Goal: Task Accomplishment & Management: Manage account settings

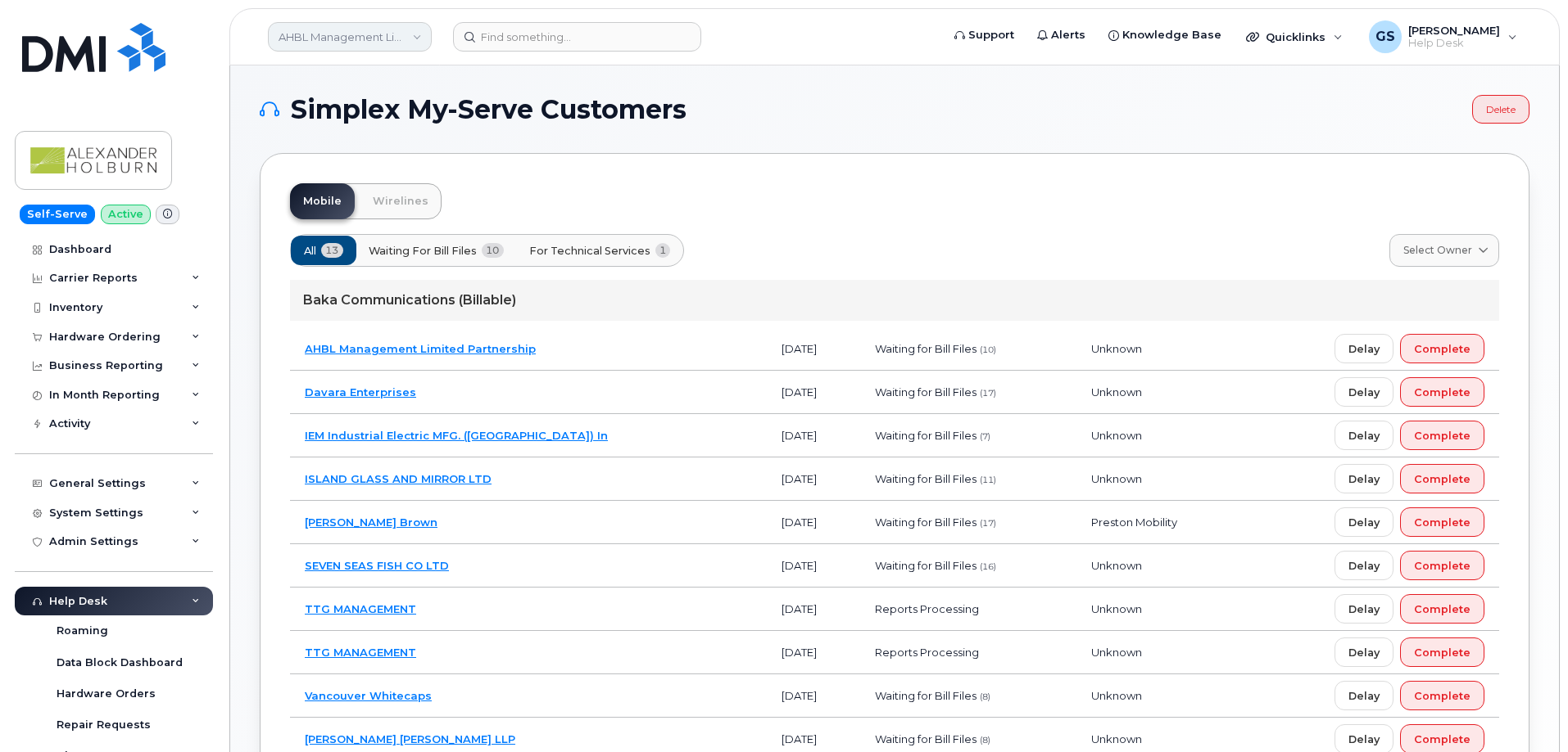
drag, startPoint x: 350, startPoint y: 28, endPoint x: 371, endPoint y: 45, distance: 27.0
click at [350, 27] on link "AHBL Management Limited Partnership" at bounding box center [350, 37] width 164 height 29
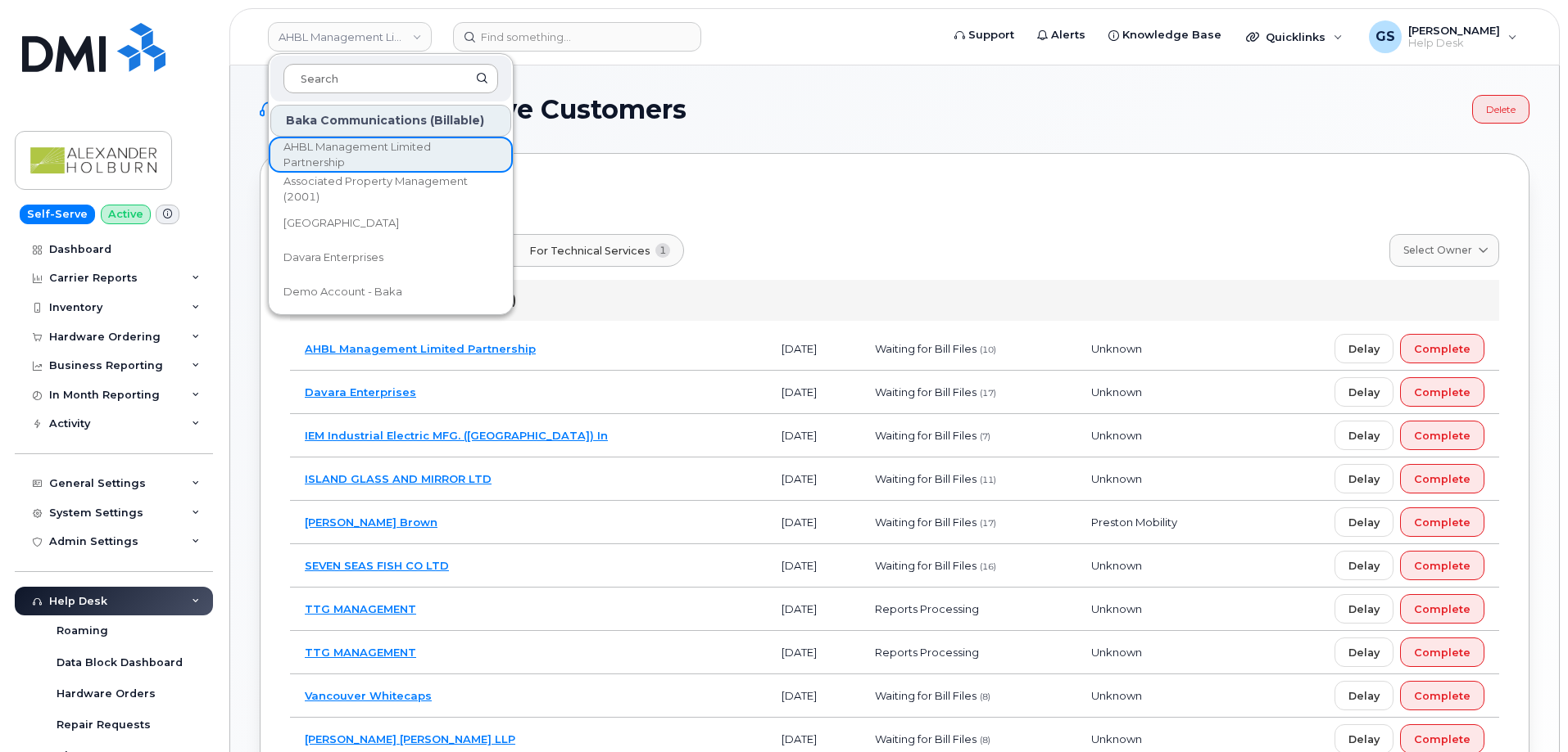
click at [381, 72] on input at bounding box center [391, 79] width 215 height 29
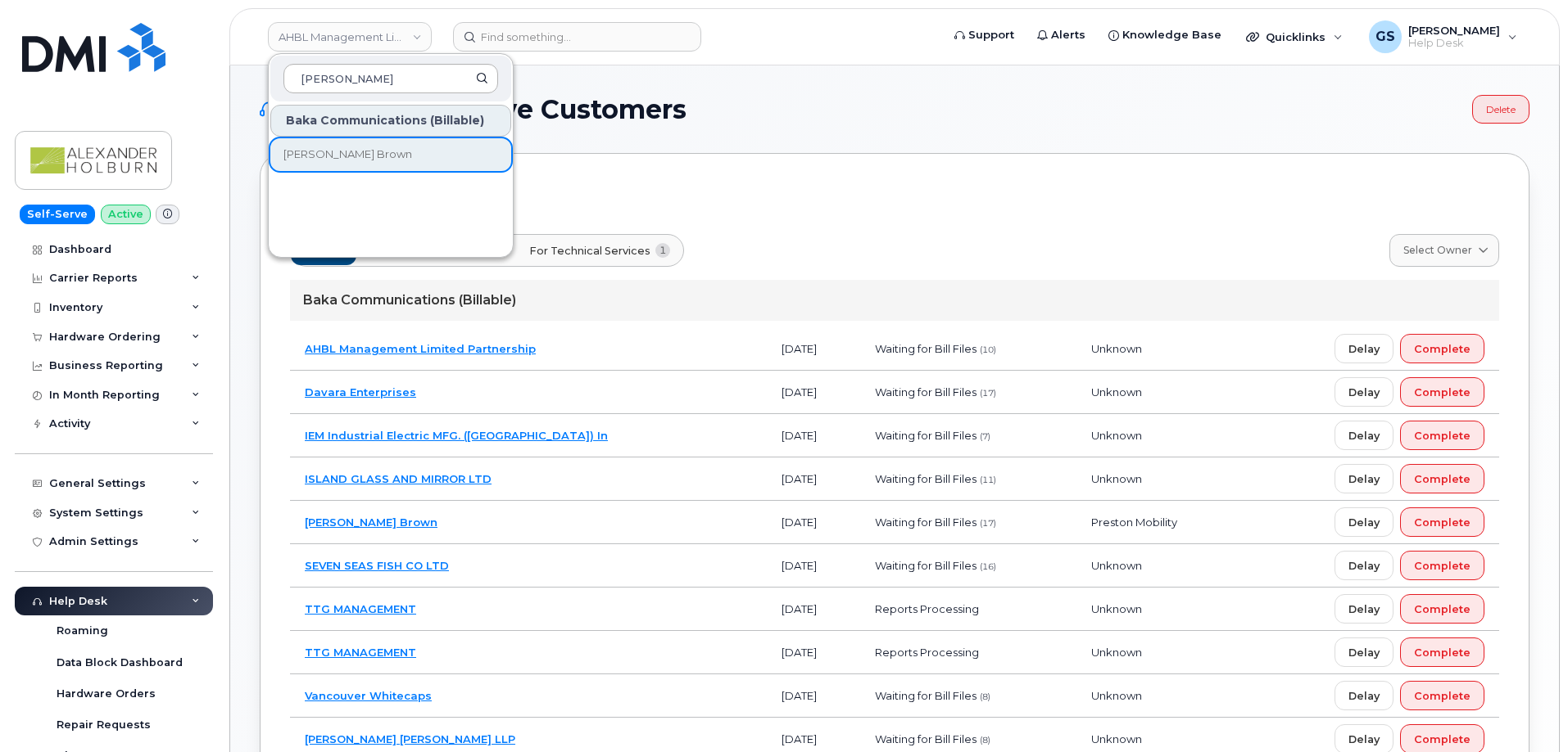
type input "odlum"
click at [373, 151] on link "[PERSON_NAME] Brown" at bounding box center [391, 155] width 240 height 33
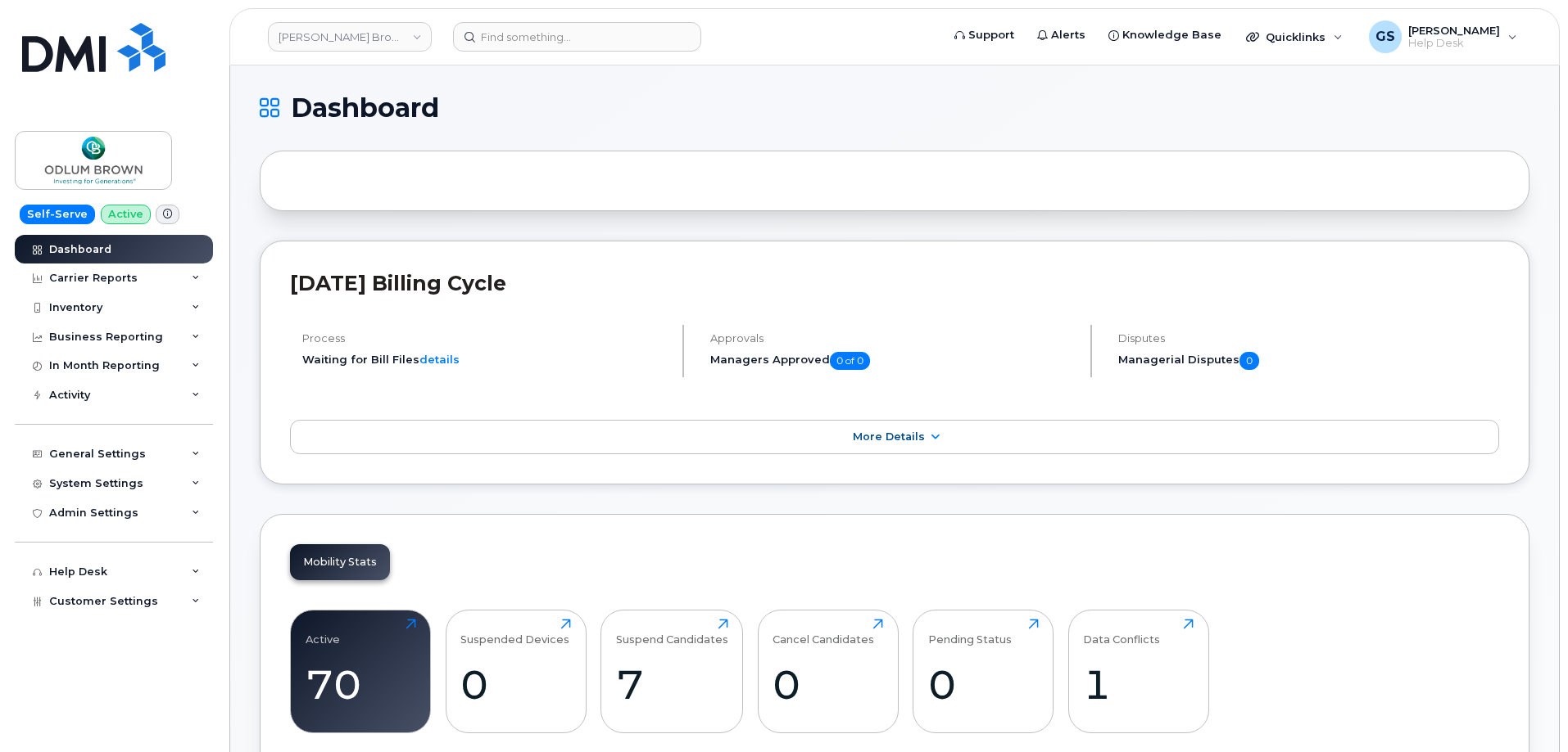
click at [559, 403] on div "[DATE] Billing Cycle Process Waiting for Bill Files details Approvals Managers …" at bounding box center [895, 362] width 1270 height 244
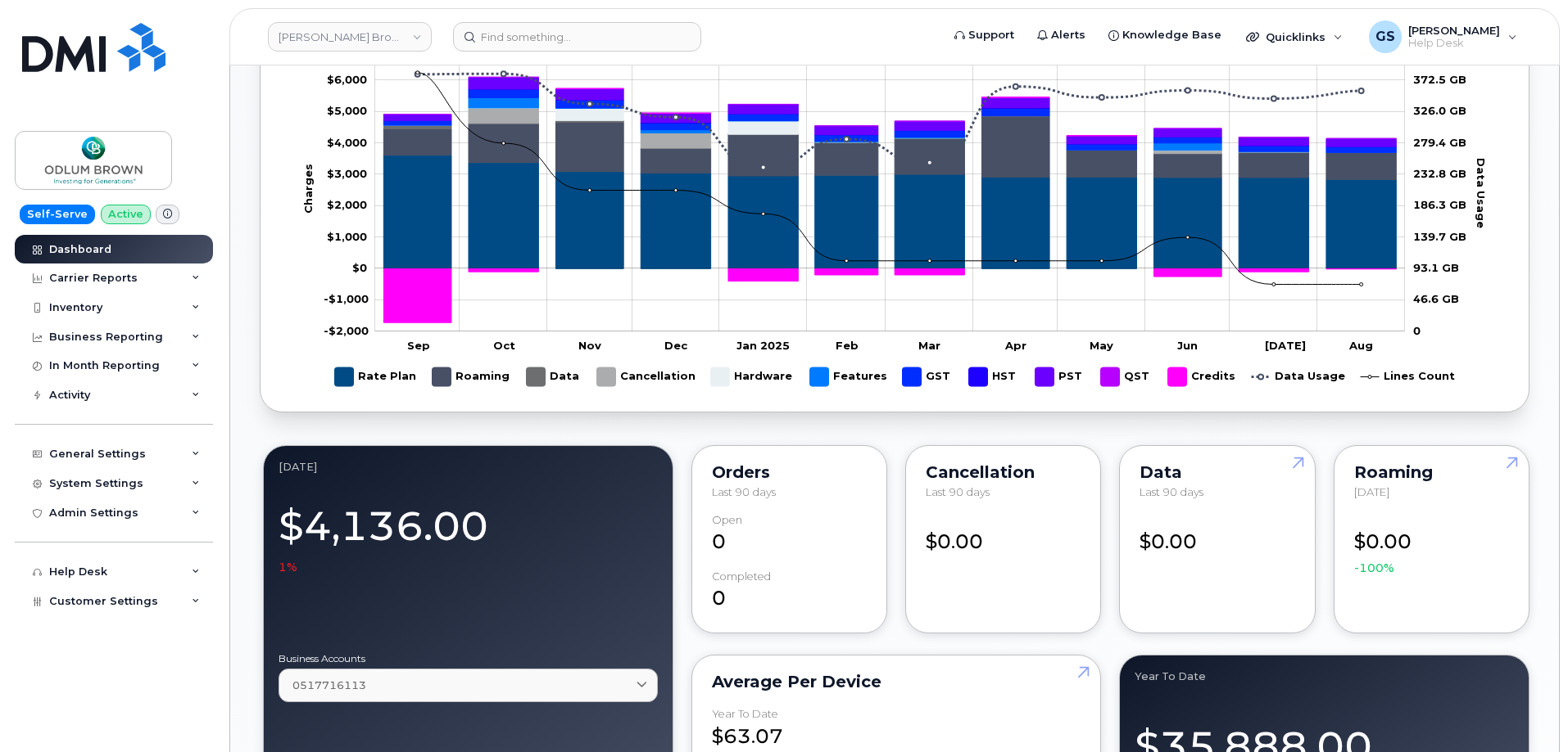
scroll to position [901, 0]
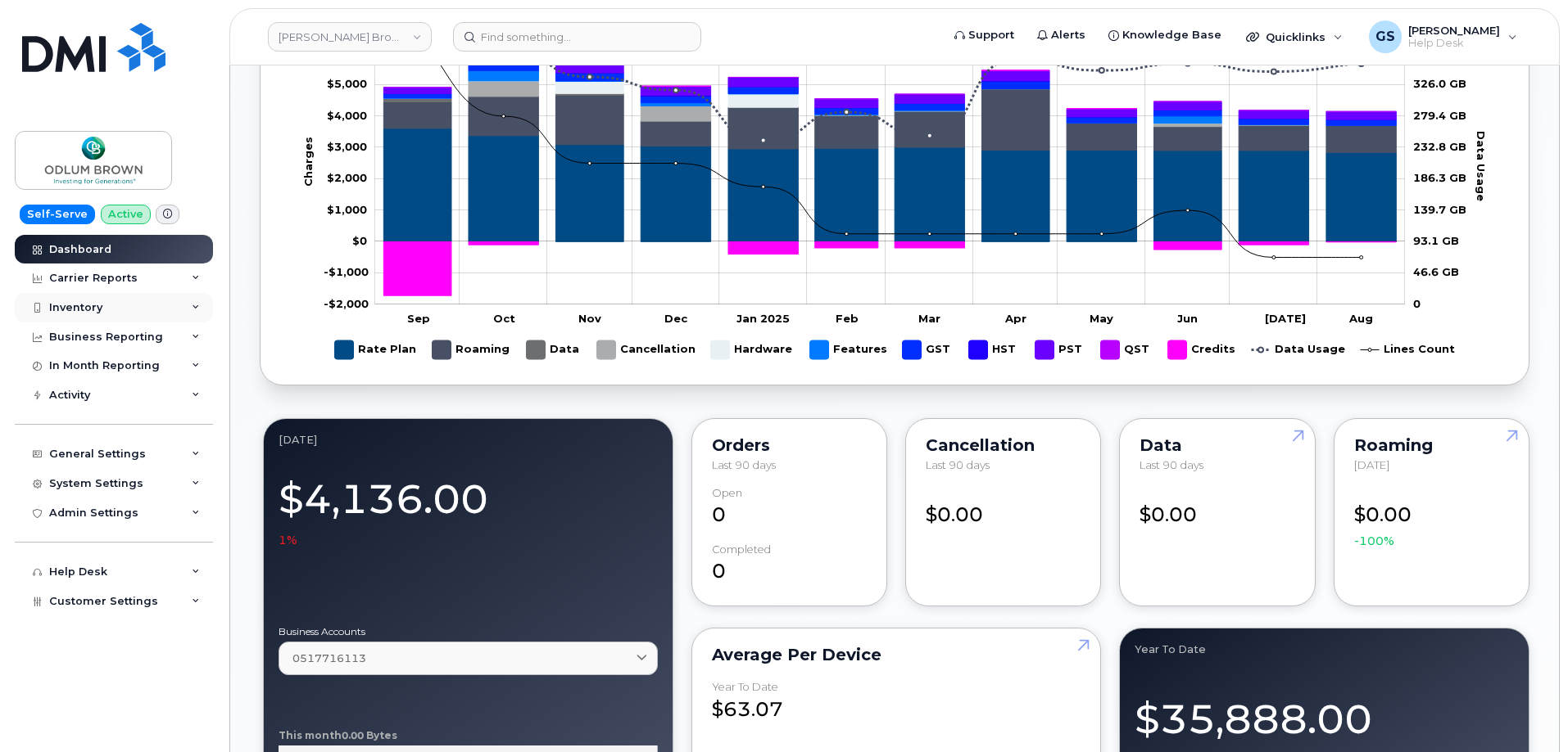
click at [89, 313] on div "Inventory" at bounding box center [76, 307] width 53 height 13
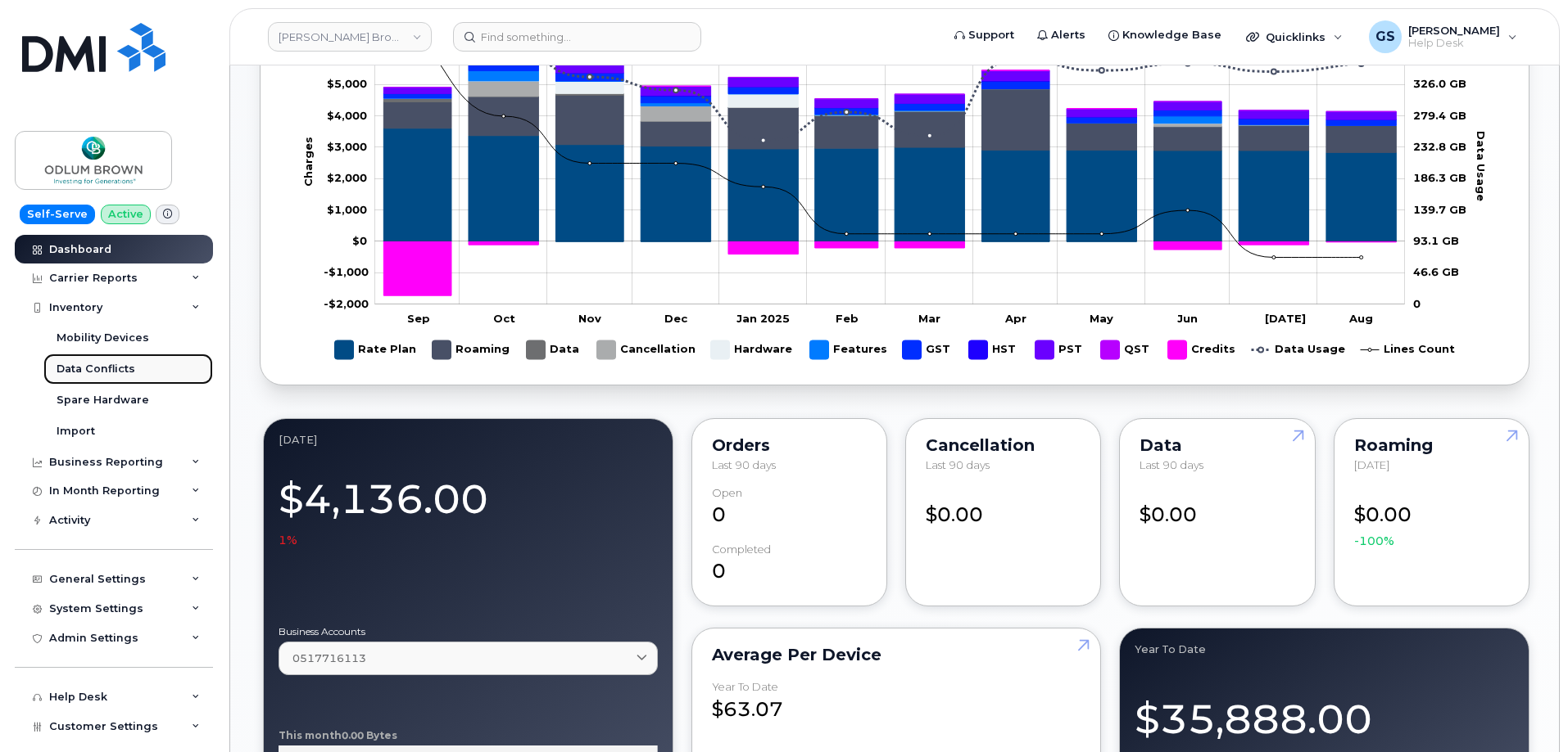
click at [156, 370] on link "Data Conflicts" at bounding box center [128, 370] width 170 height 31
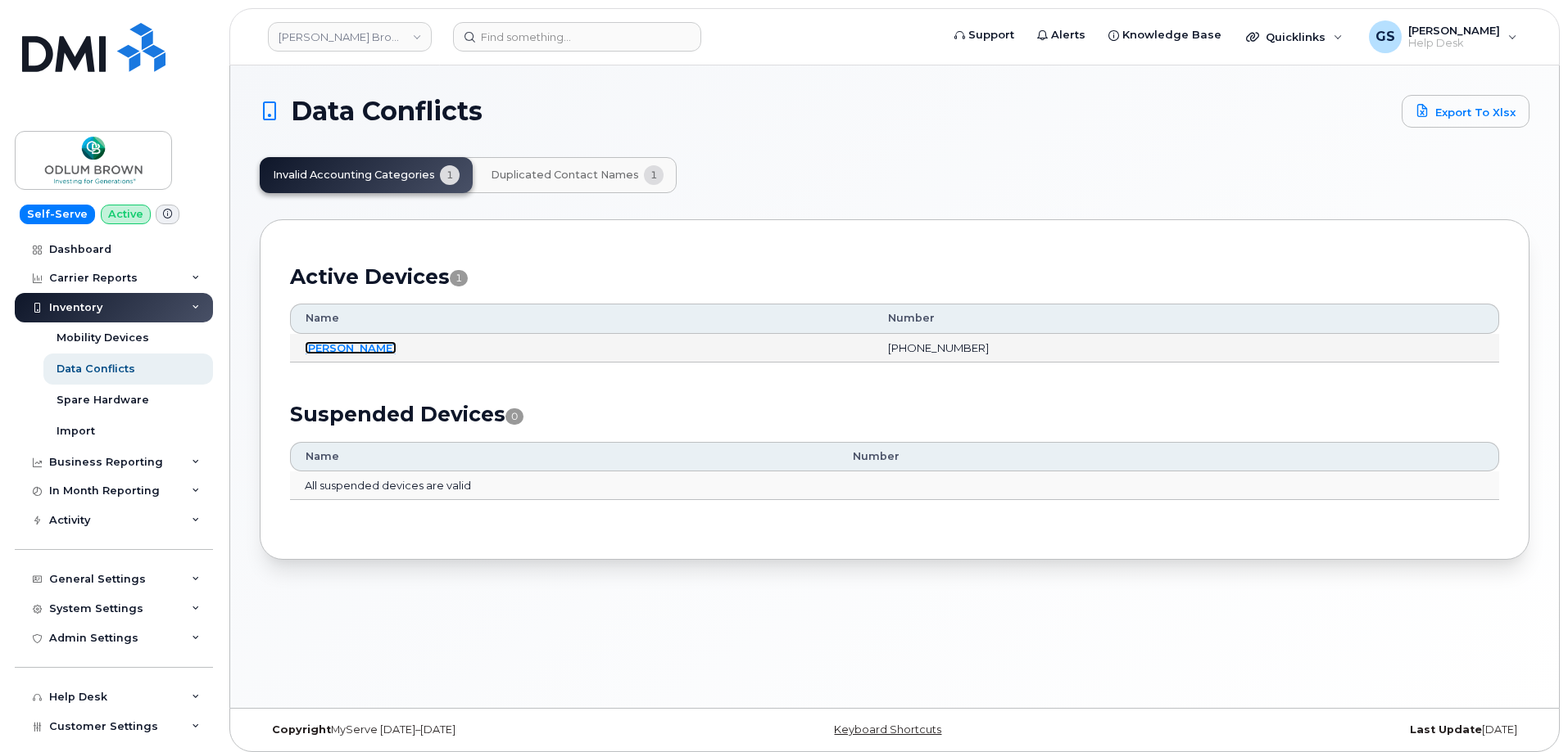
click at [357, 348] on link "[PERSON_NAME]" at bounding box center [350, 348] width 92 height 13
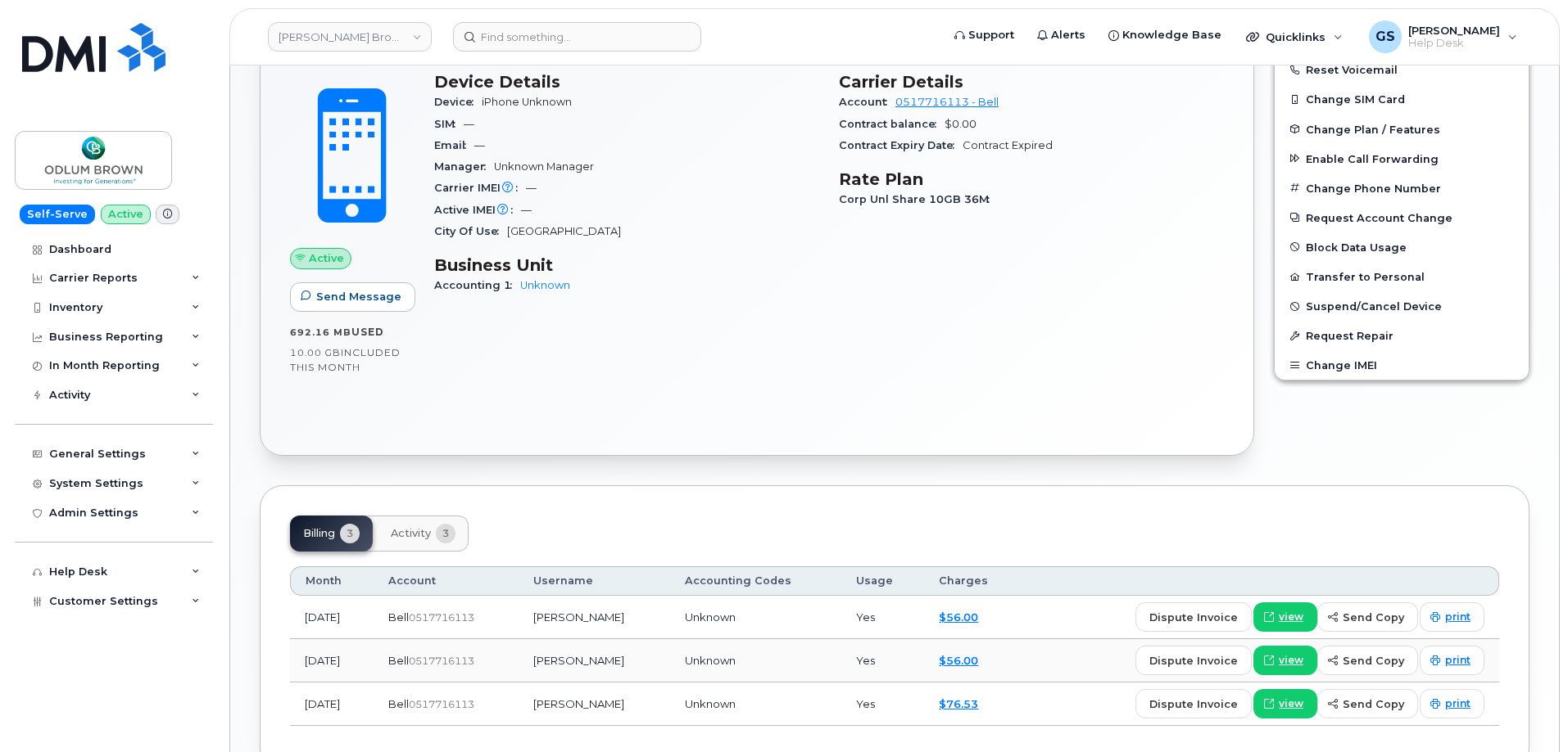
scroll to position [164, 0]
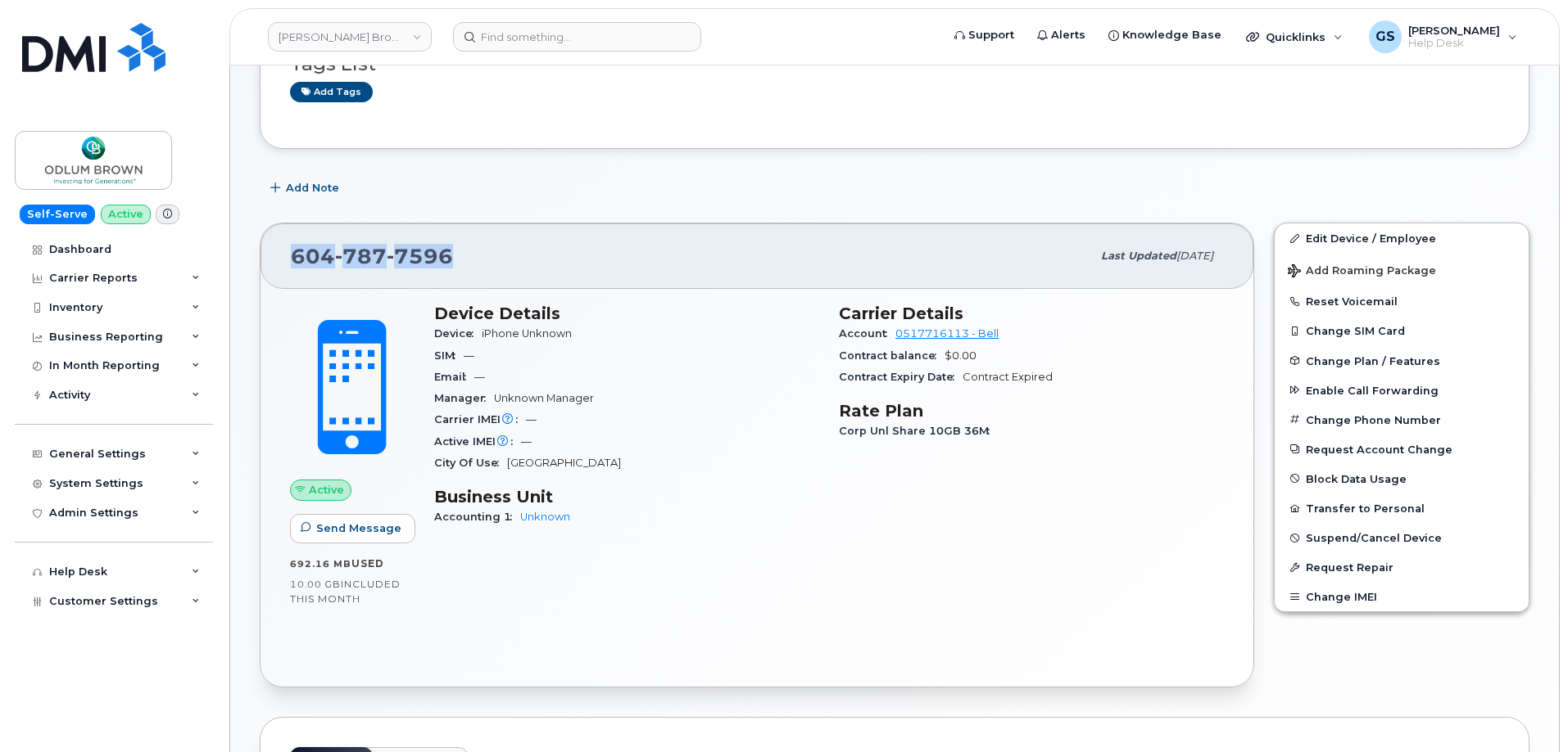
drag, startPoint x: 294, startPoint y: 256, endPoint x: 452, endPoint y: 258, distance: 158.0
click at [452, 258] on div "604 787 7596" at bounding box center [691, 256] width 800 height 34
copy span "604 787 7596"
click at [704, 340] on div "Device iPhone Unknown" at bounding box center [627, 334] width 385 height 21
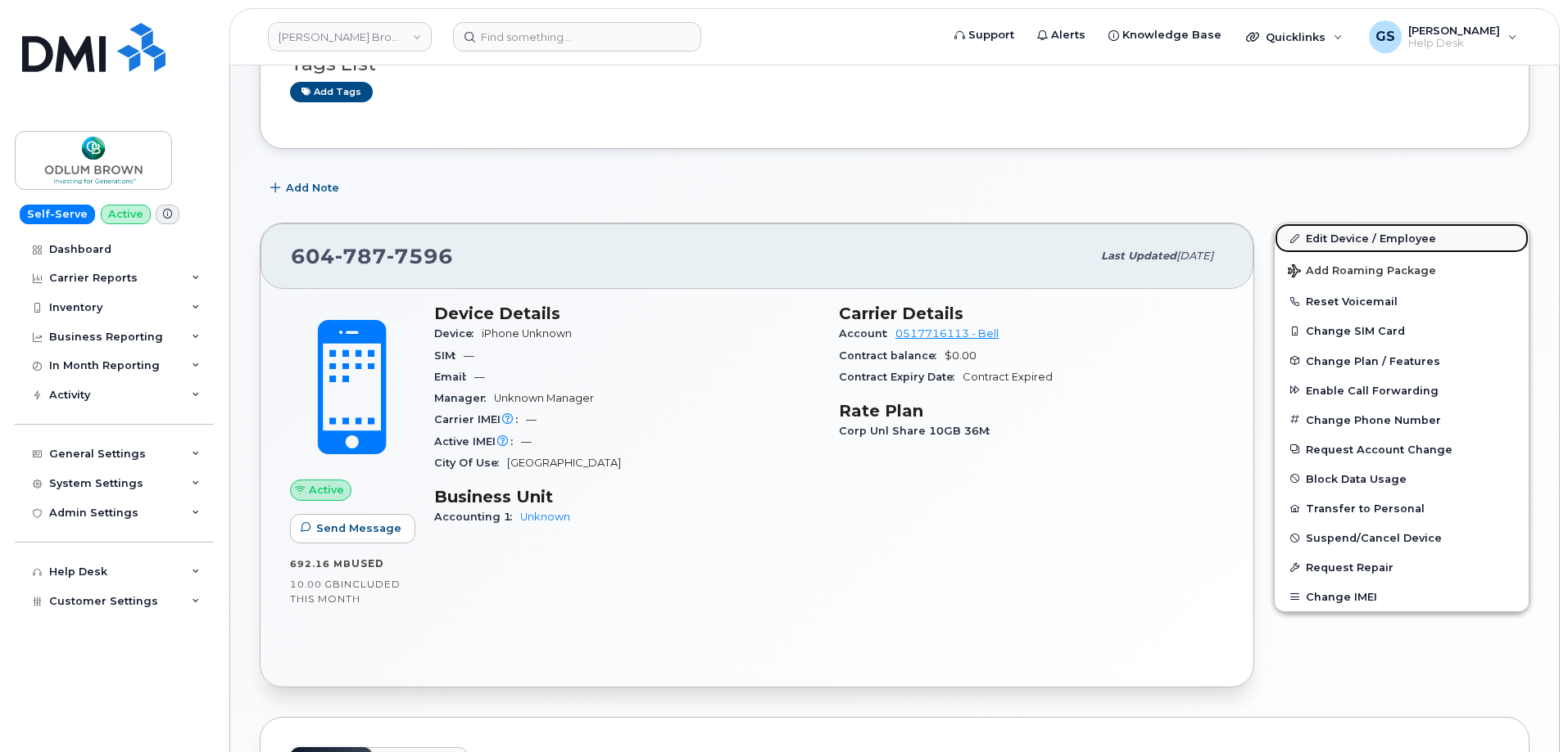
click at [1397, 239] on link "Edit Device / Employee" at bounding box center [1401, 238] width 254 height 29
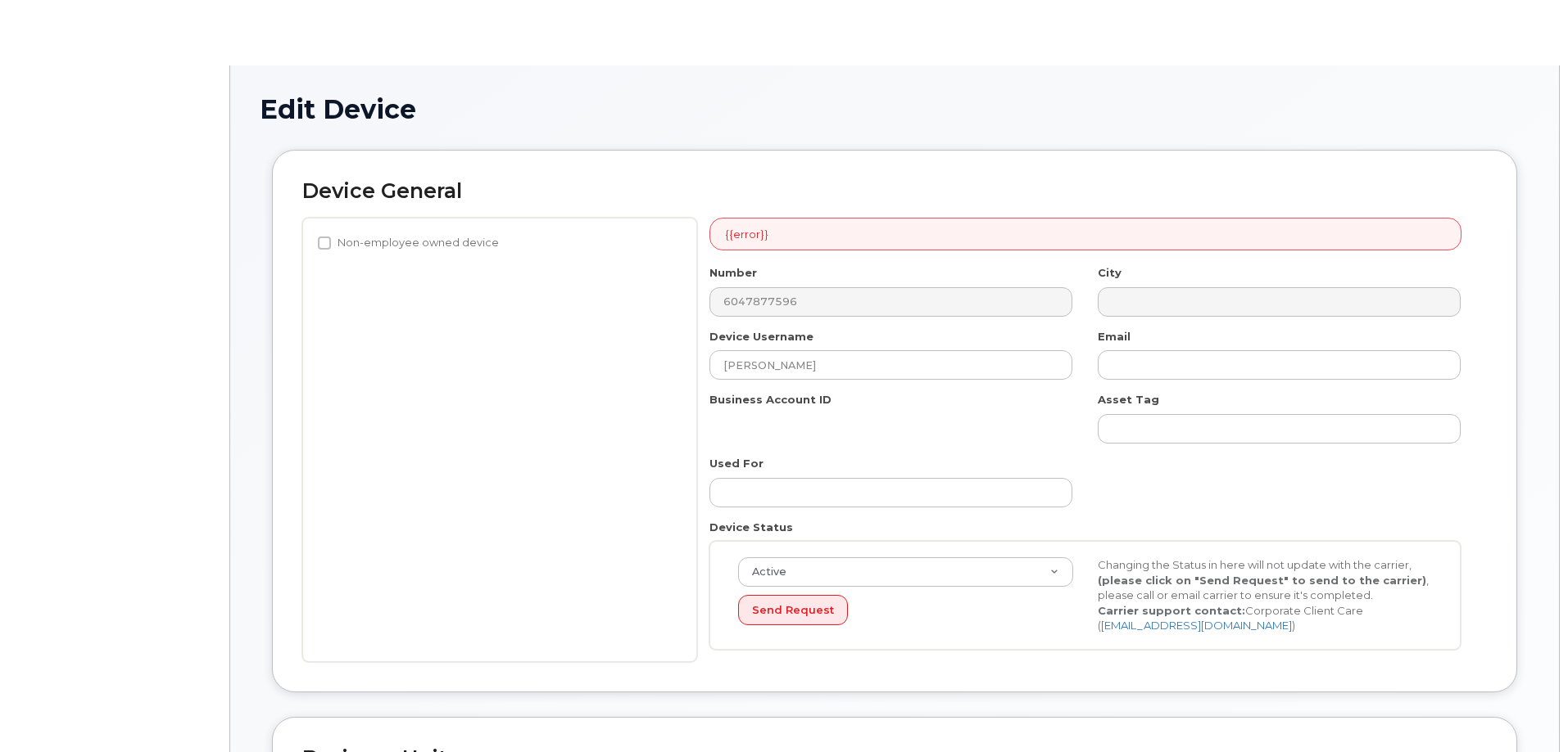
select select "13116"
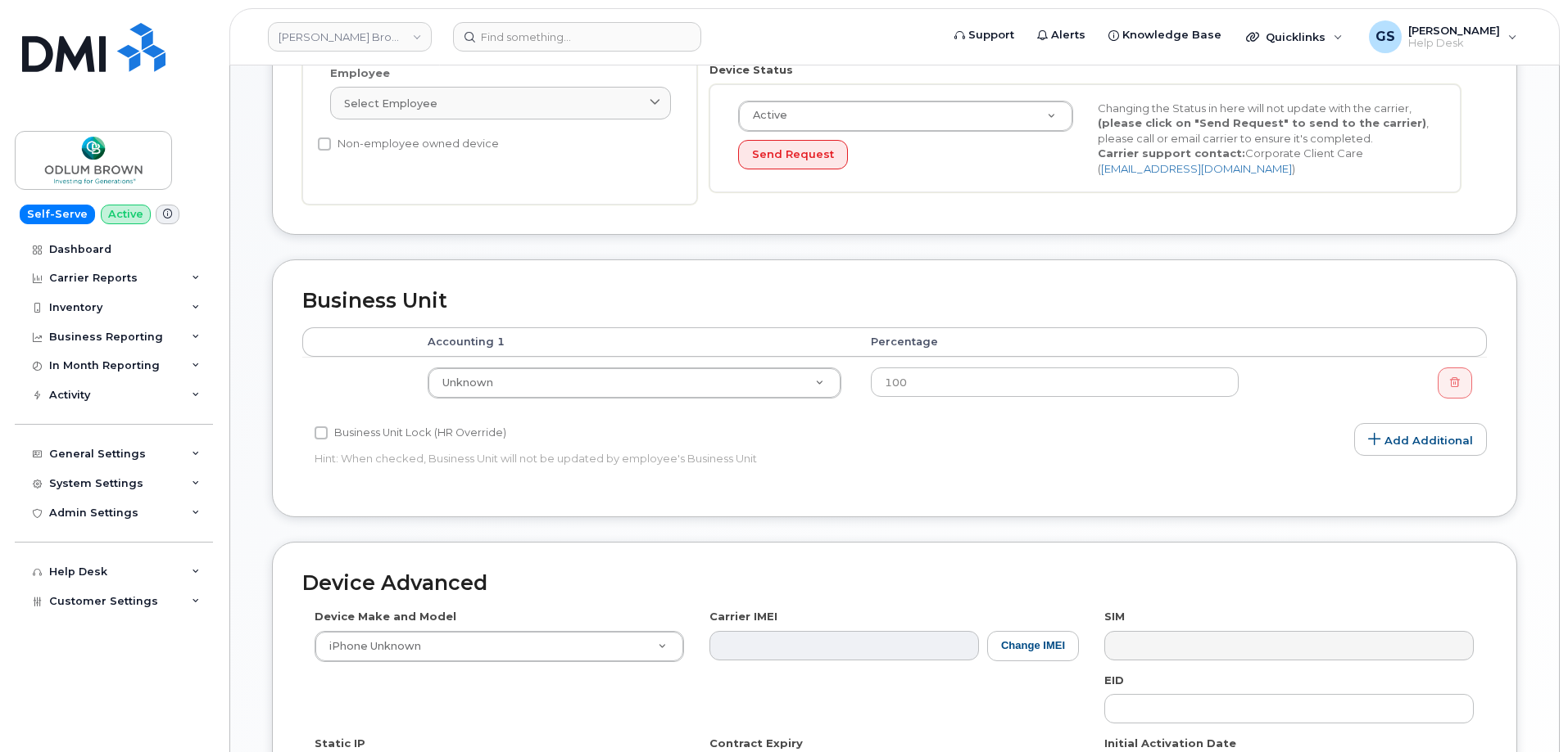
scroll to position [492, 0]
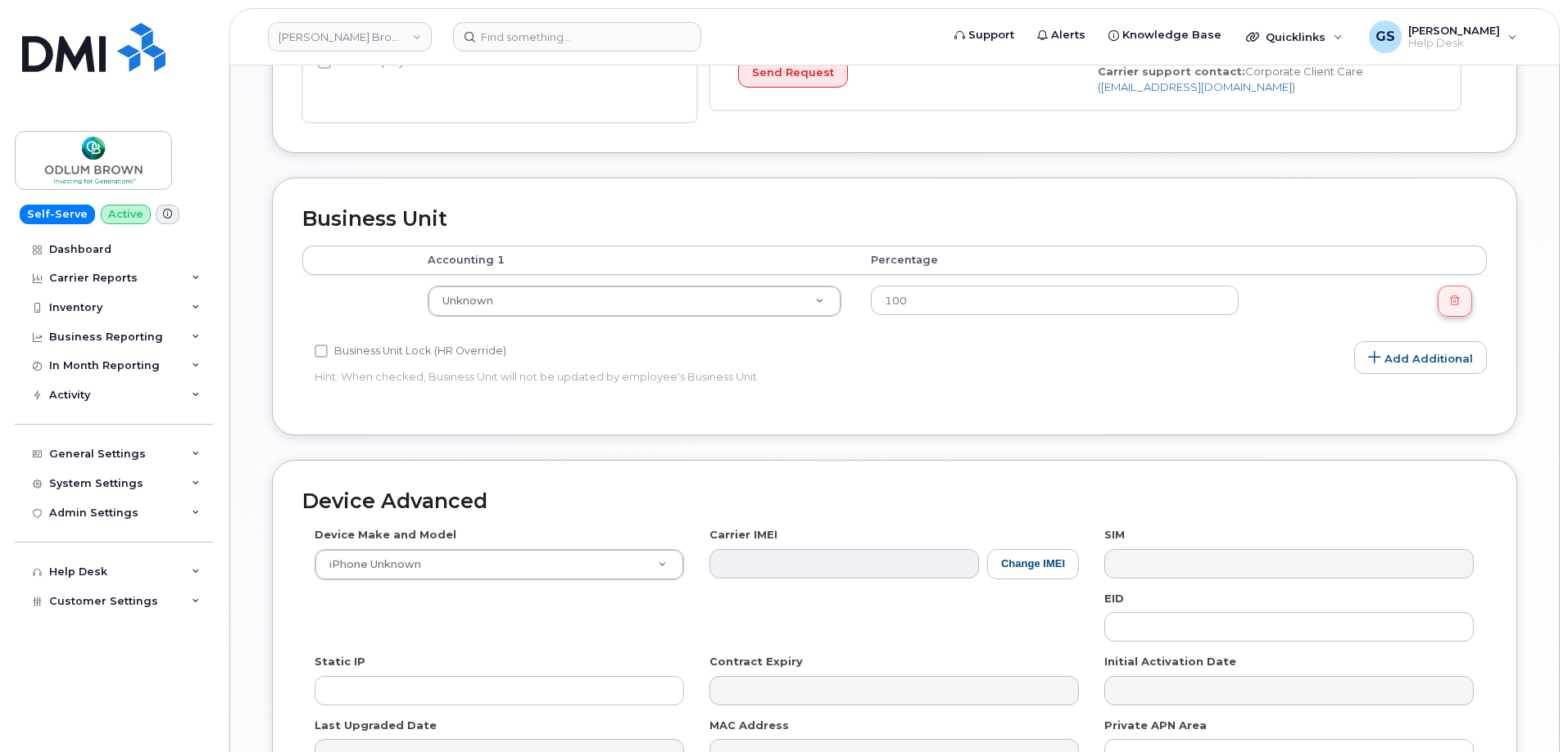
click at [1448, 307] on link at bounding box center [1454, 302] width 34 height 31
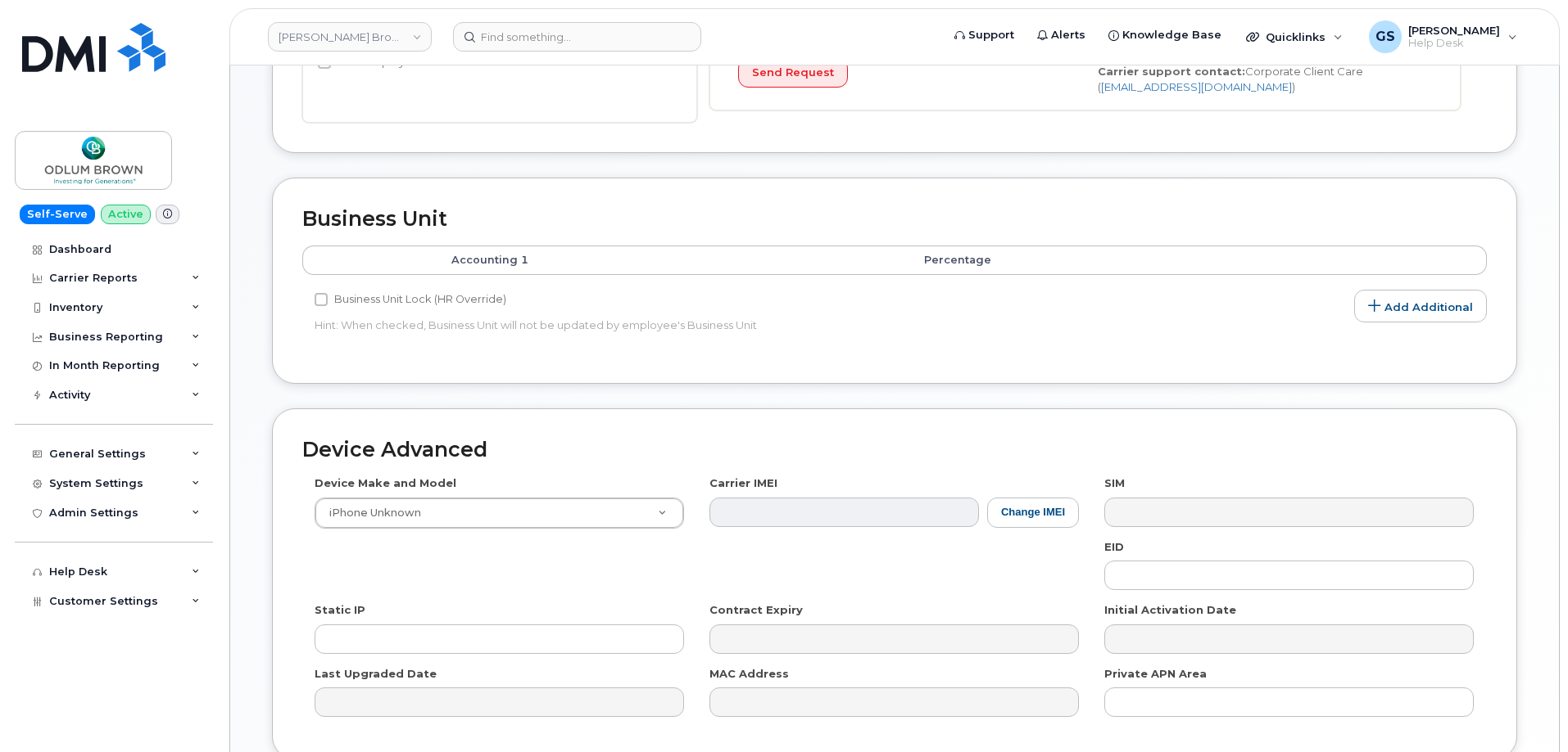
click at [1084, 371] on div "Business Unit Accounting Categories Rules Accounting categories percentages mus…" at bounding box center [894, 281] width 1245 height 205
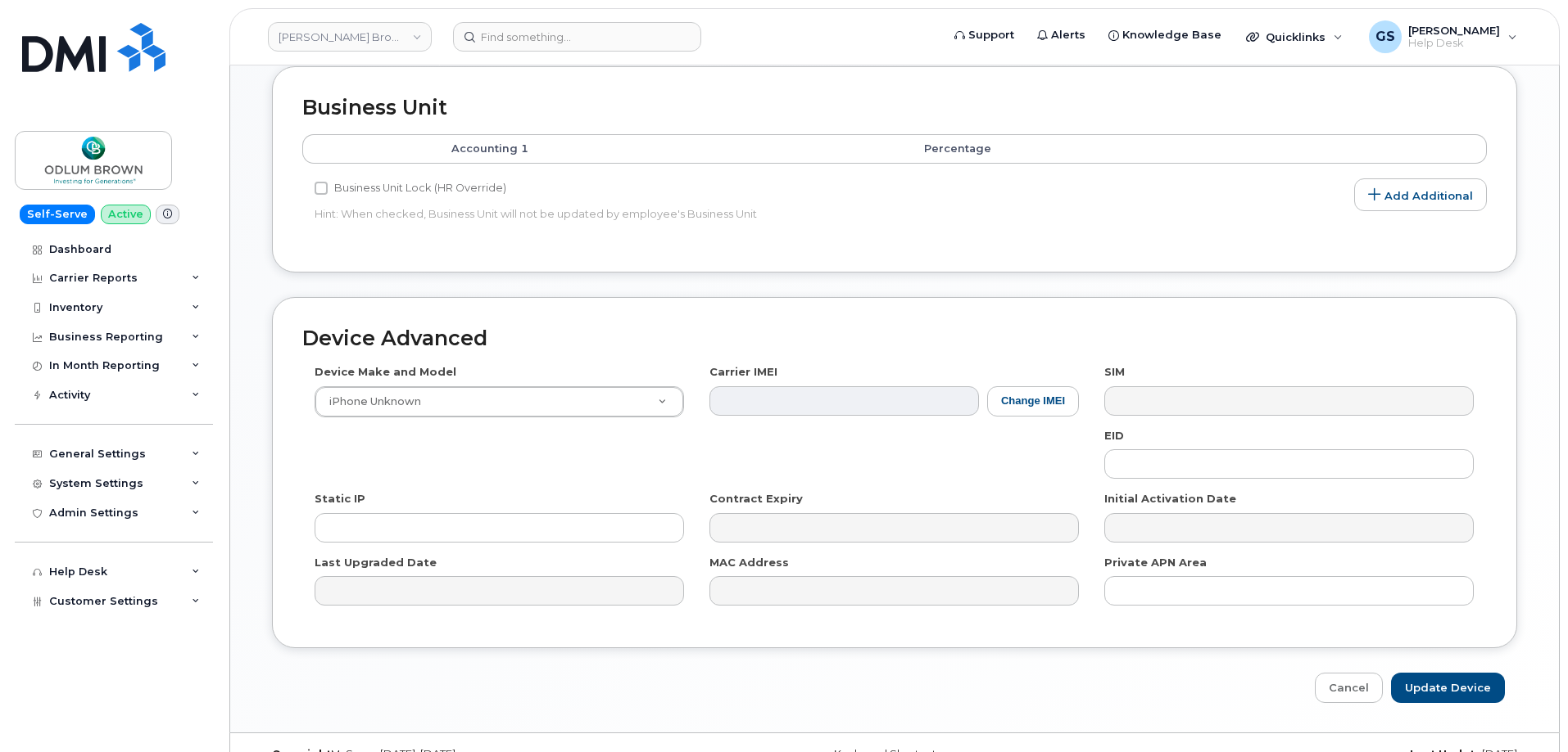
scroll to position [636, 0]
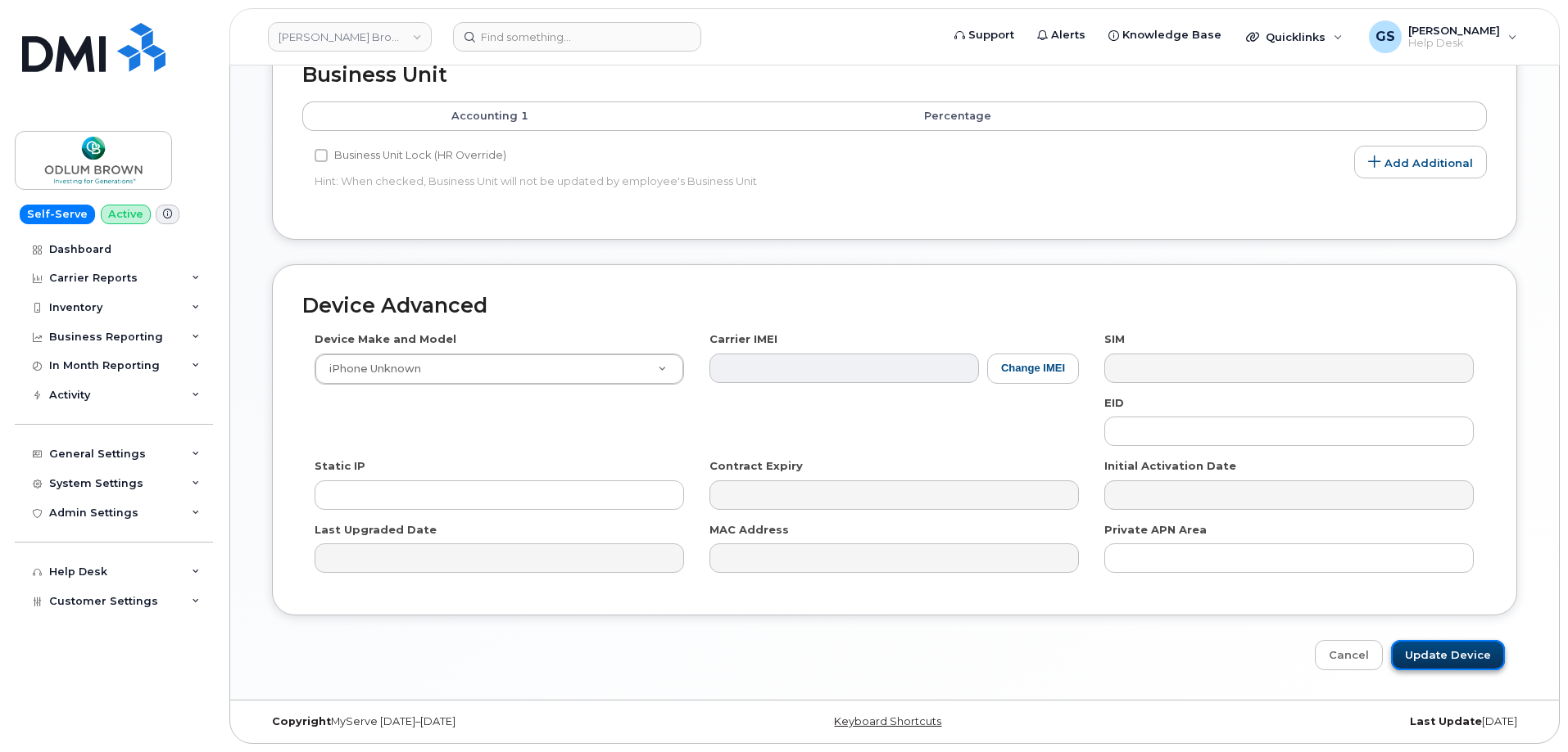
click at [1470, 649] on input "Update Device" at bounding box center [1448, 655] width 114 height 30
type input "Saving..."
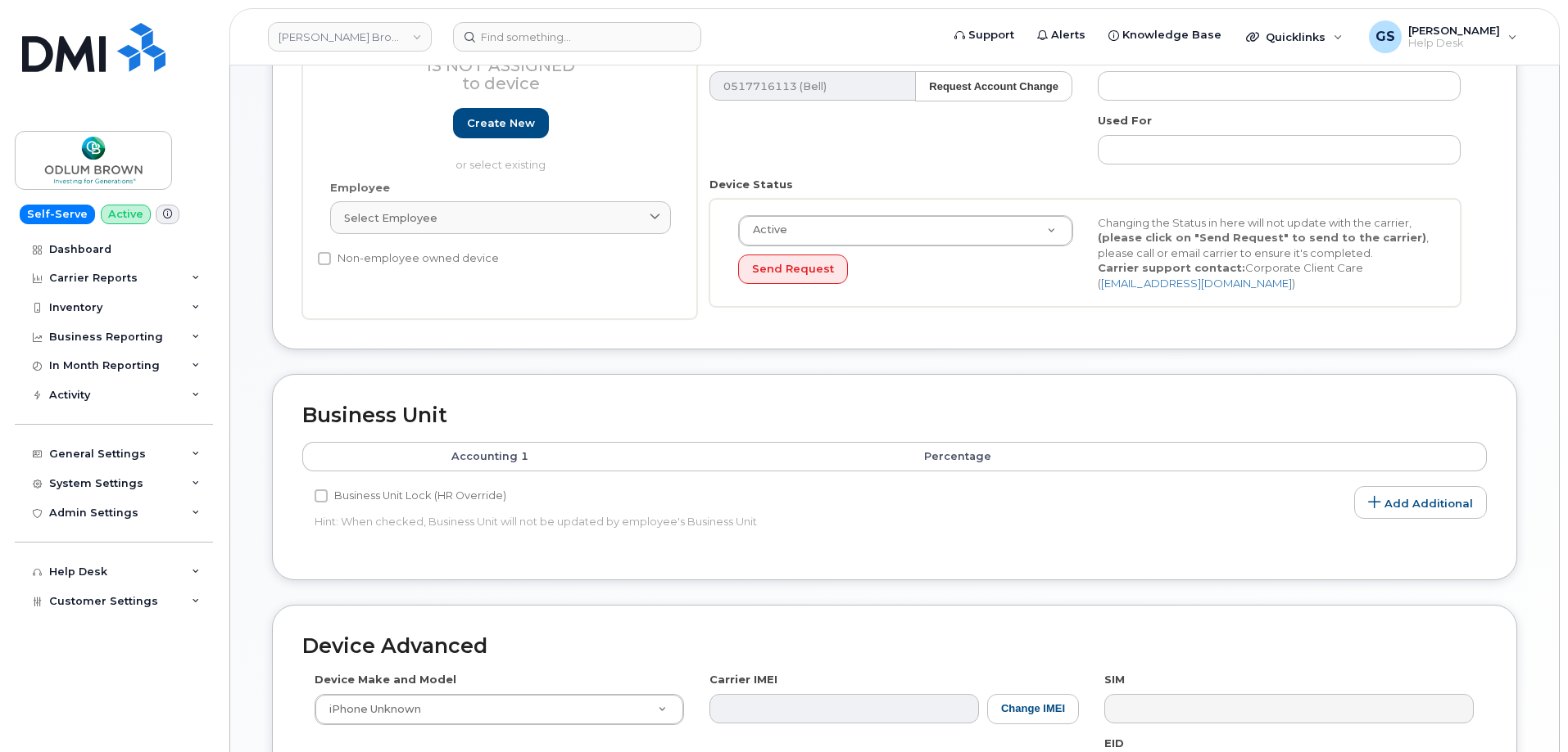
scroll to position [0, 0]
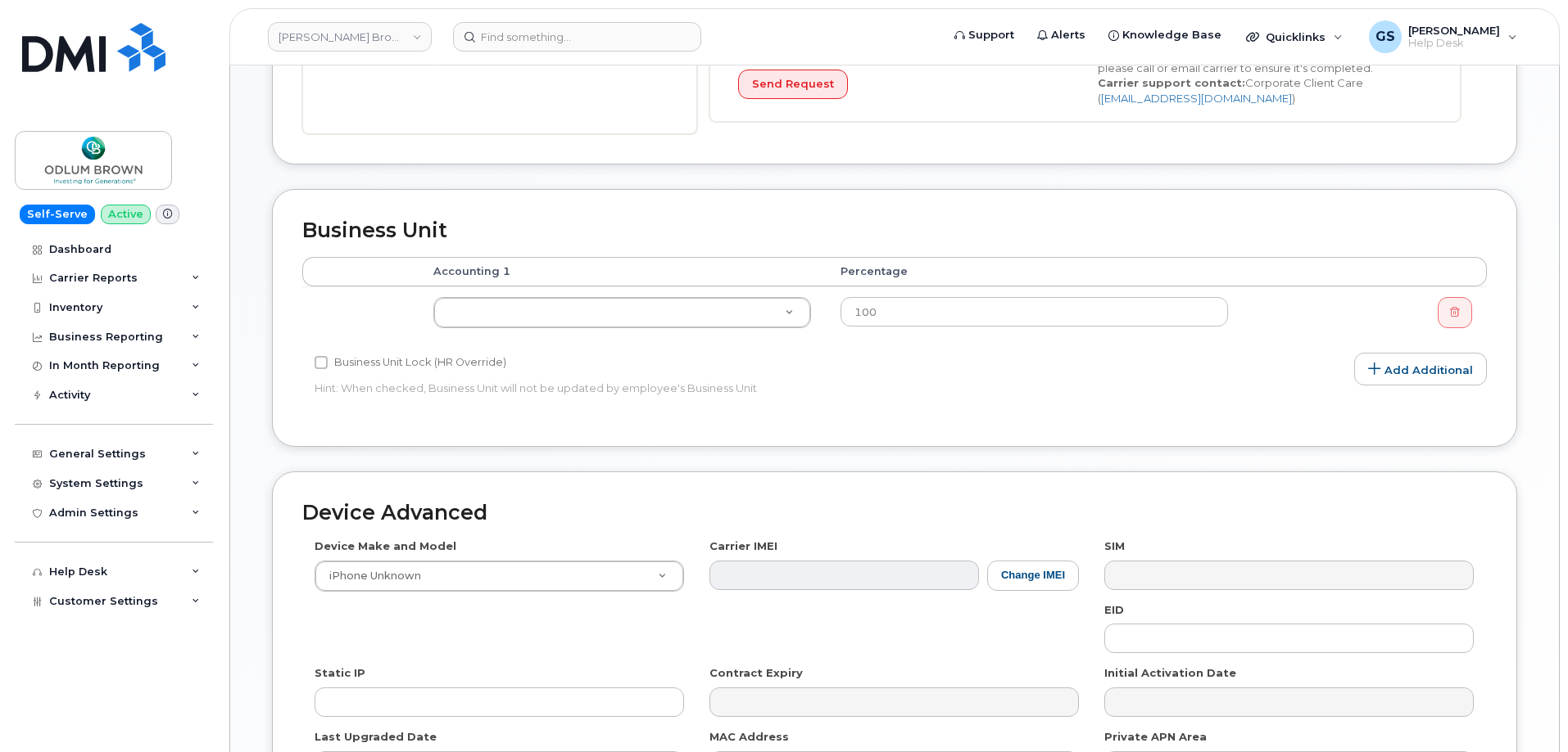
scroll to position [504, 0]
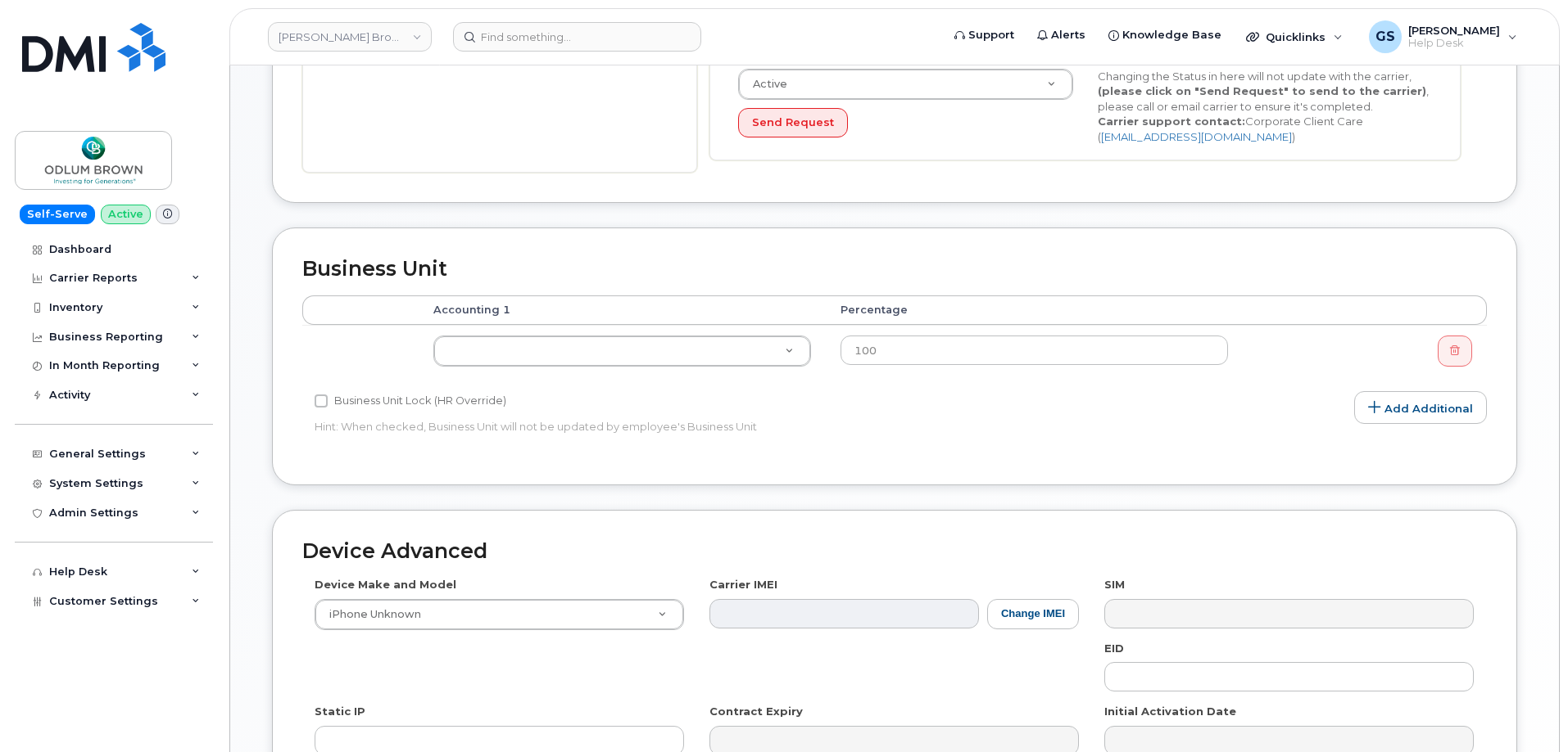
drag, startPoint x: 1016, startPoint y: 482, endPoint x: 919, endPoint y: 442, distance: 104.9
click at [919, 442] on div "Business Unit Lock (HR Override) Hint: When checked, Business Unit will not be …" at bounding box center [696, 417] width 790 height 51
click at [936, 357] on input "100" at bounding box center [1034, 350] width 387 height 29
type input "1"
type input "0"
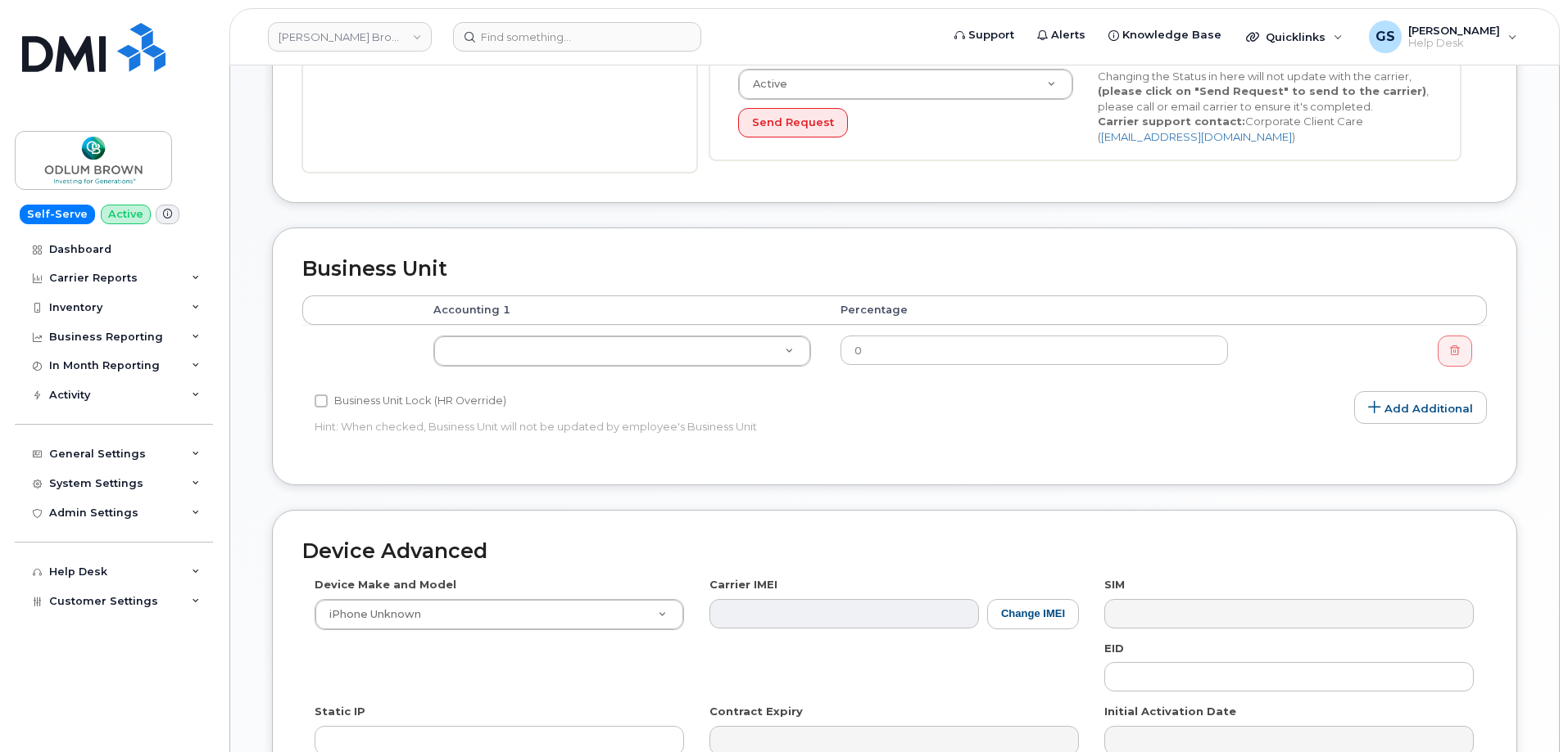
click at [1168, 373] on td "0" at bounding box center [1034, 350] width 417 height 51
click at [1451, 350] on icon at bounding box center [1454, 350] width 10 height 10
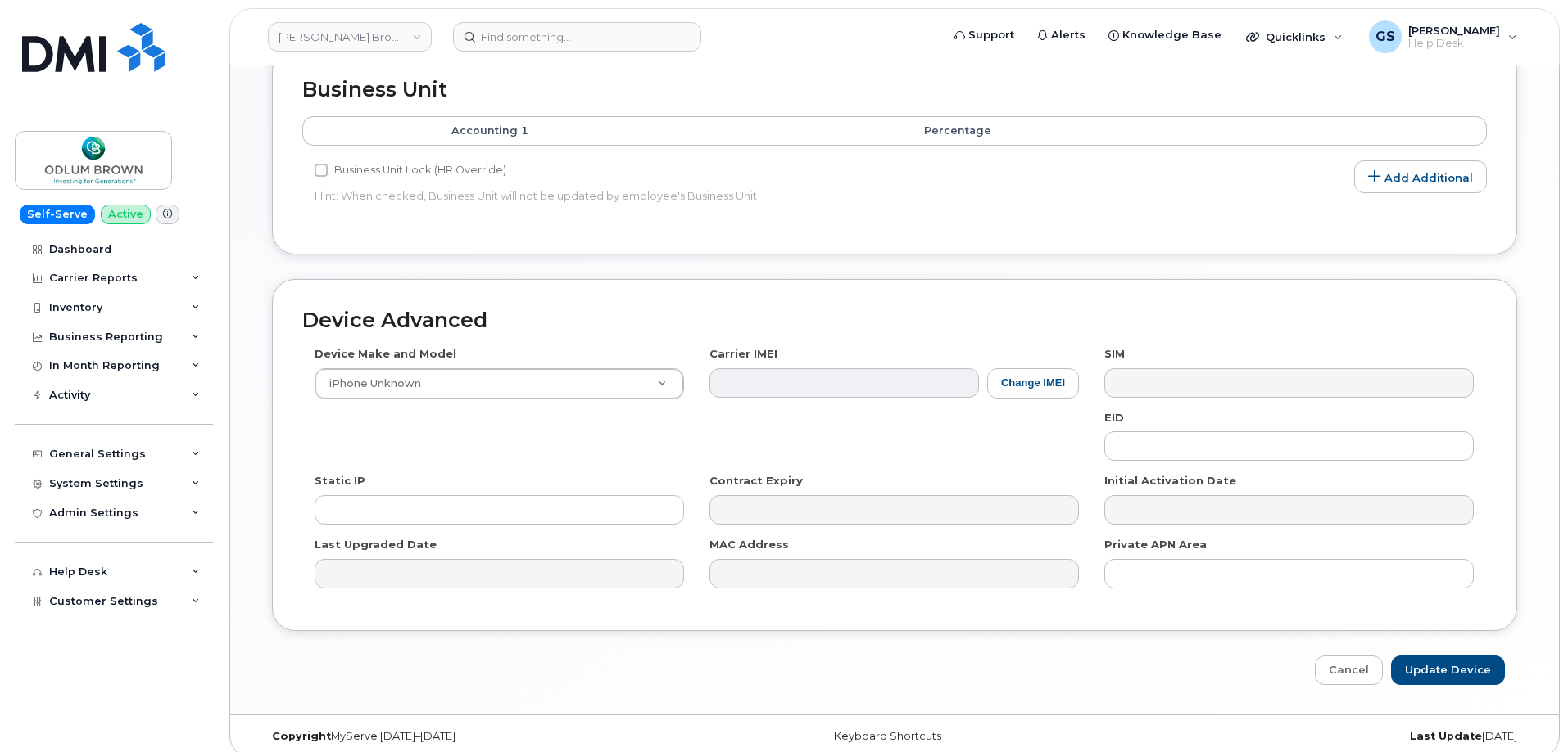
scroll to position [698, 0]
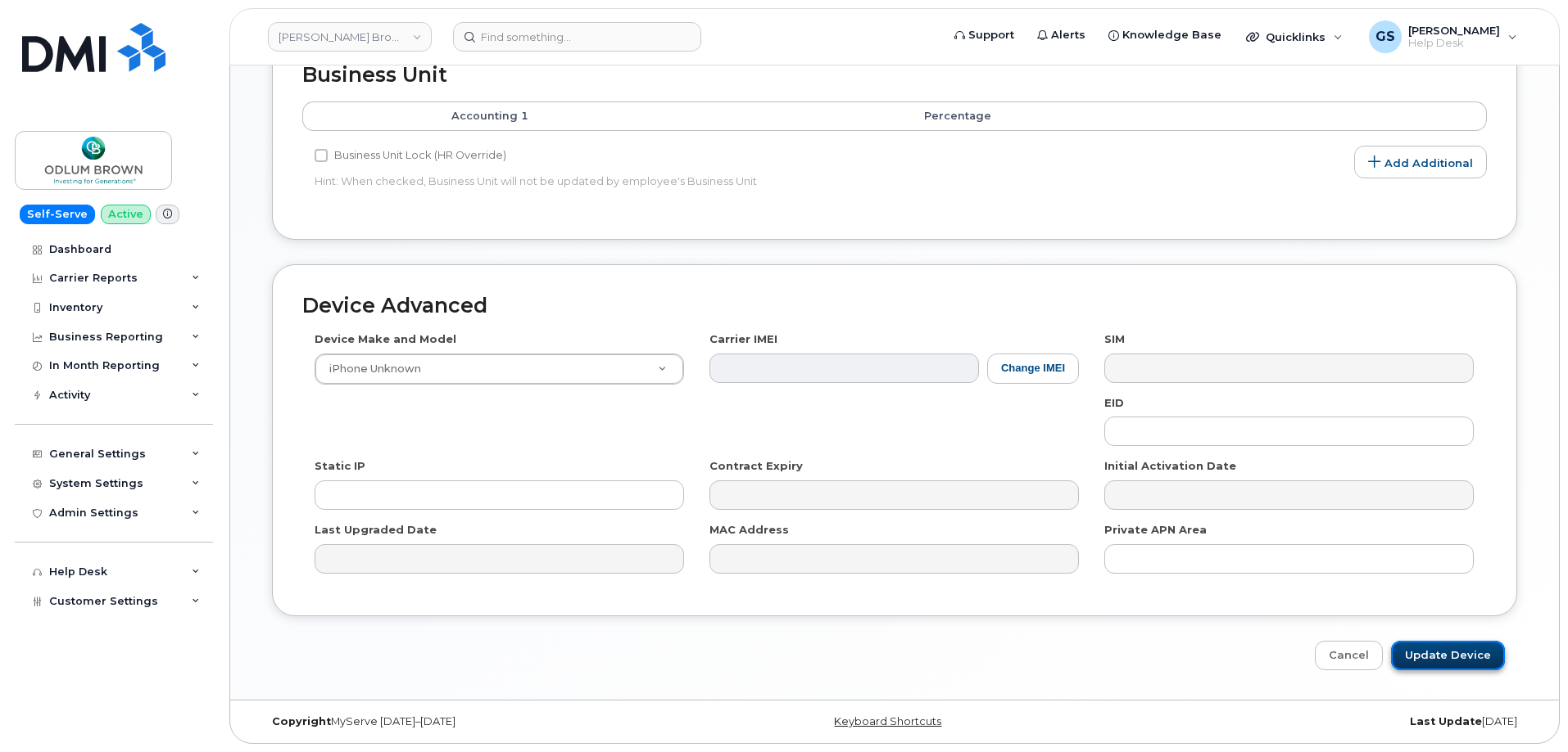
click at [1416, 652] on input "Update Device" at bounding box center [1448, 656] width 114 height 30
type input "Saving..."
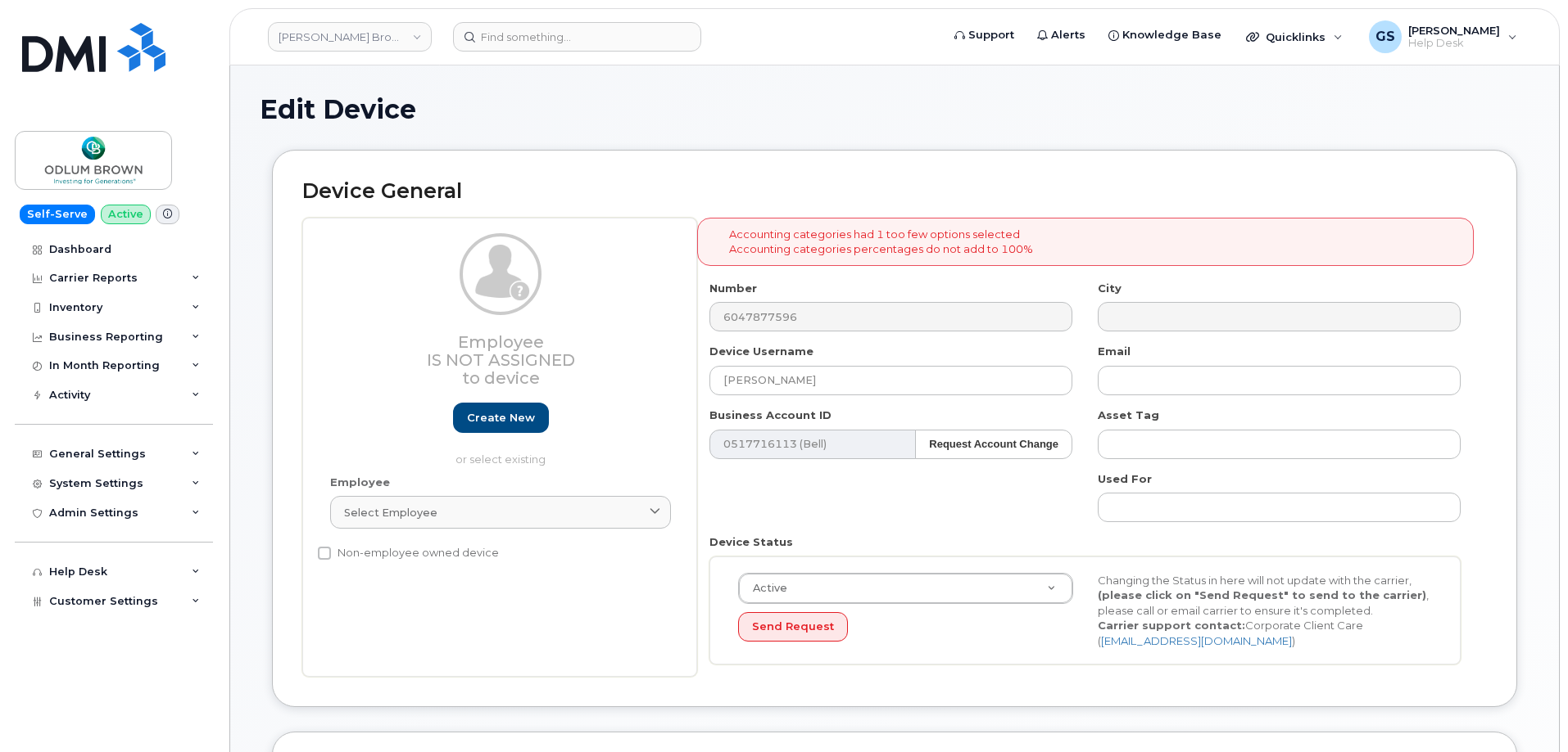
click at [1029, 273] on div "Accounting categories had 1 too few options selected Accounting categories perc…" at bounding box center [1092, 448] width 790 height 460
click at [906, 275] on div "Accounting categories had 1 too few options selected Accounting categories perc…" at bounding box center [1092, 448] width 790 height 460
click at [906, 274] on div "Accounting categories had 1 too few options selected Accounting categories perc…" at bounding box center [1092, 448] width 790 height 460
drag, startPoint x: 730, startPoint y: 230, endPoint x: 1136, endPoint y: 240, distance: 406.1
click at [1136, 240] on div "Accounting categories had 1 too few options selected Accounting categories perc…" at bounding box center [1085, 241] width 776 height 49
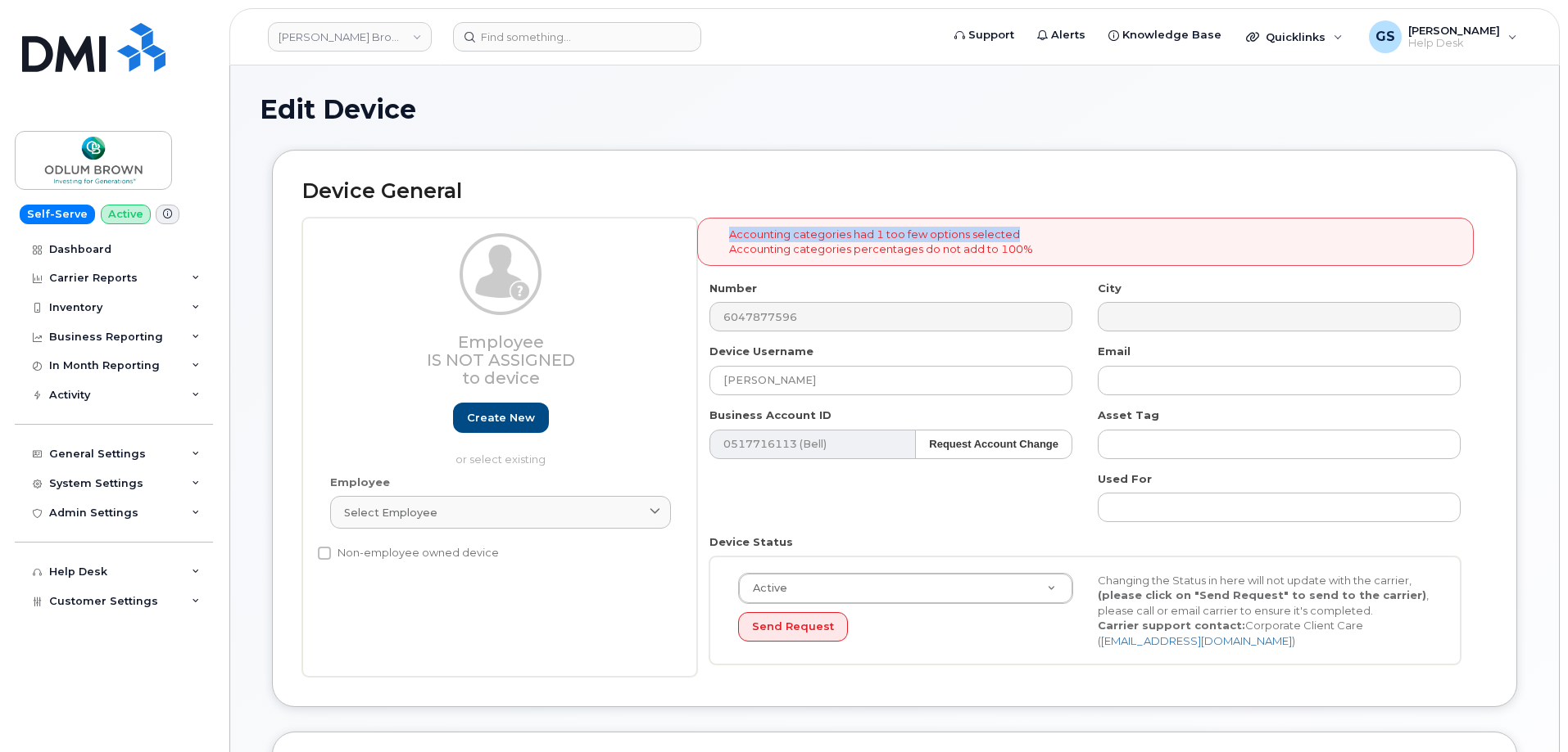
click at [1136, 240] on div "Accounting categories had 1 too few options selected Accounting categories perc…" at bounding box center [1085, 241] width 776 height 49
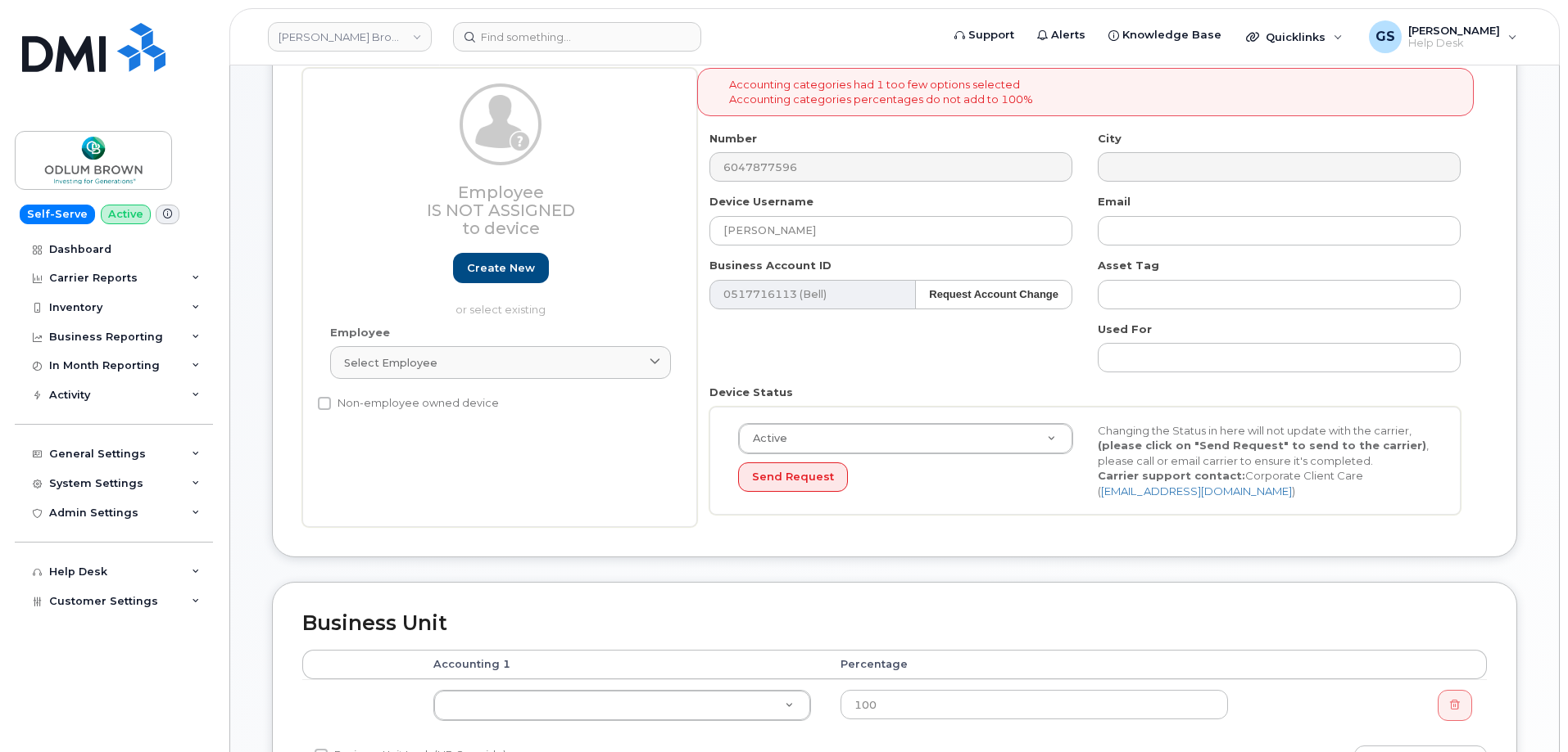
scroll to position [573, 0]
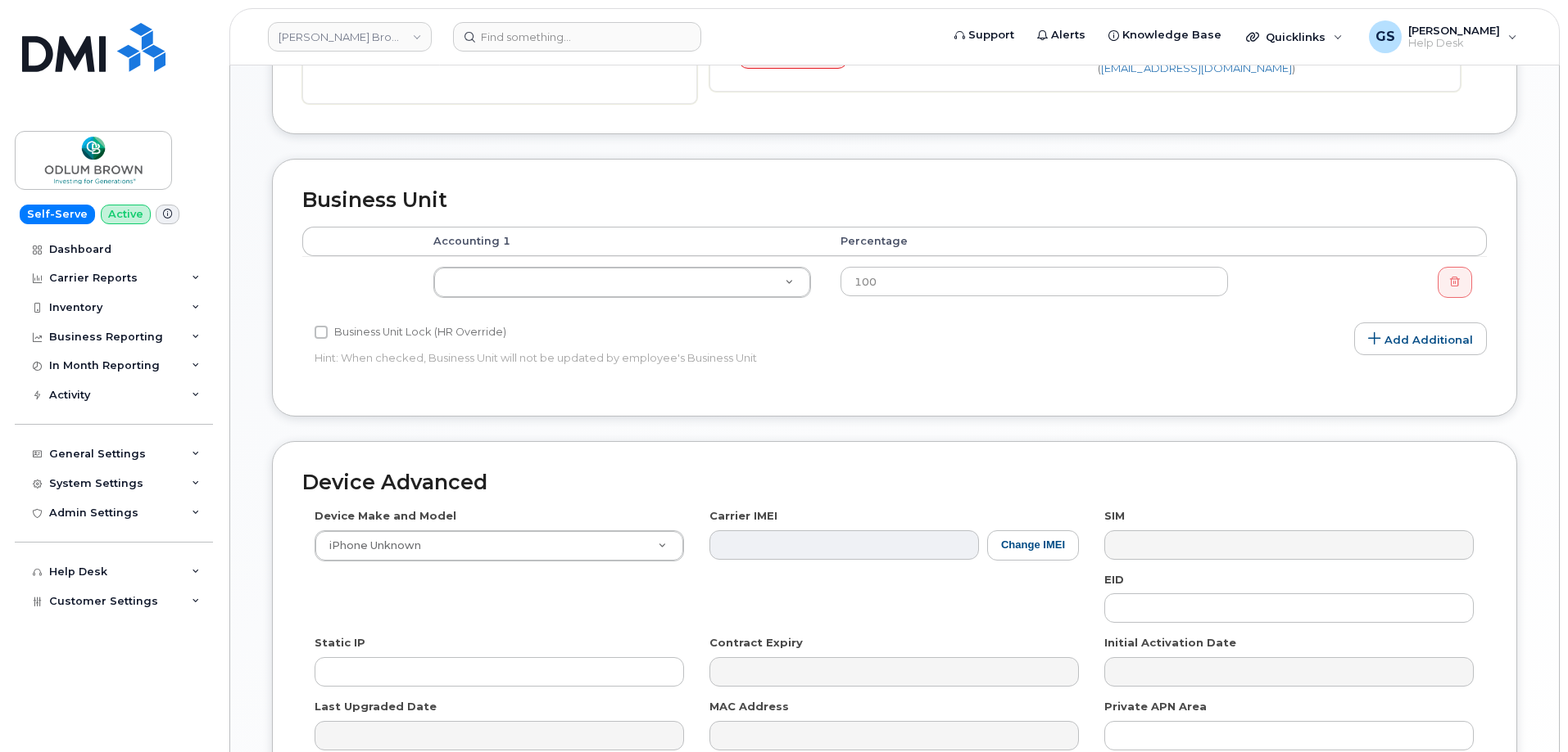
click at [952, 401] on div "Business Unit Accounting Categories Rules Accounting categories percentages mus…" at bounding box center [894, 287] width 1245 height 257
click at [740, 303] on td "Account Level Charges/Credits Main Personal Unknown" at bounding box center [622, 282] width 407 height 51
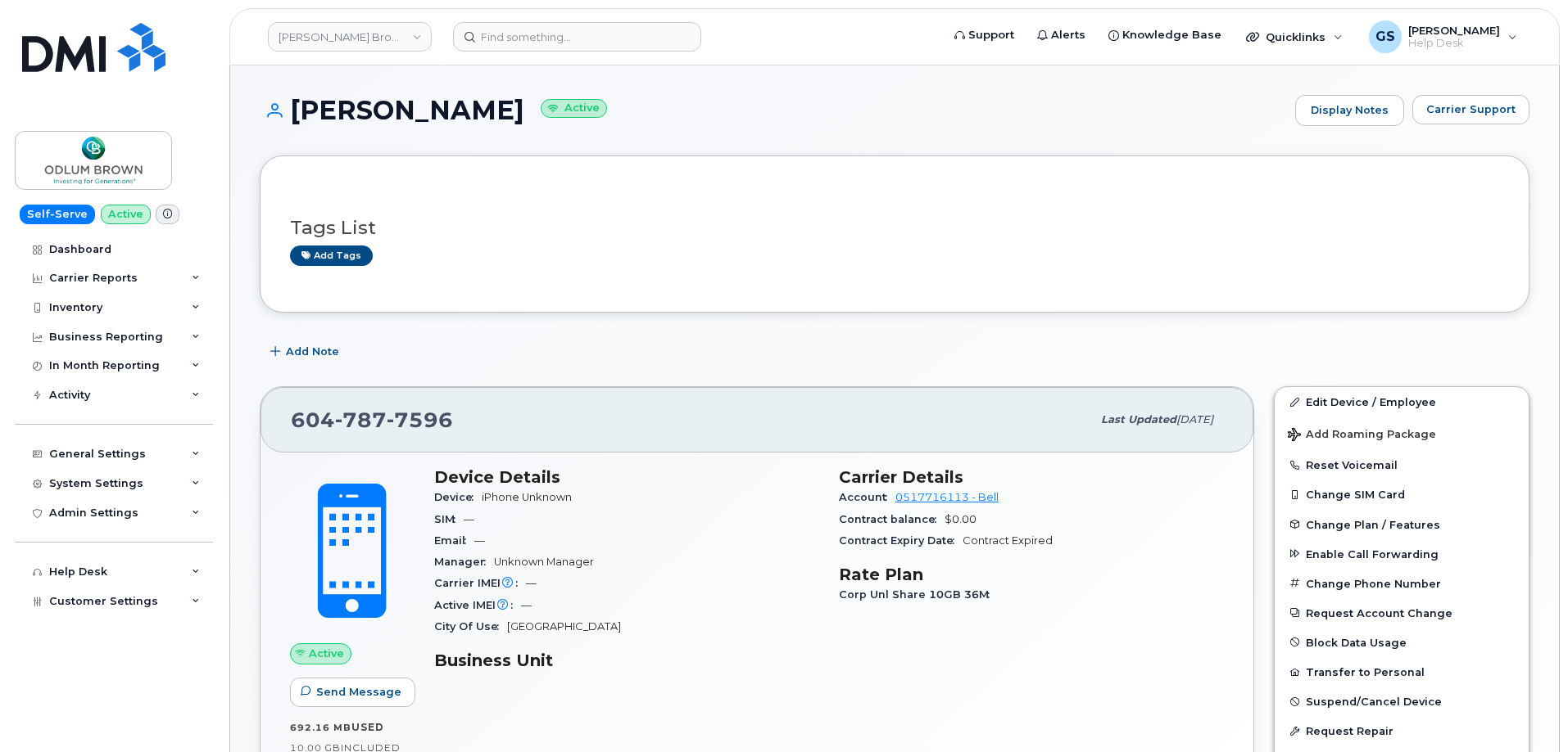
click at [682, 370] on div "Tags List Add tags Add Note [PHONE_NUMBER] Last updated [DATE] Active Send Mess…" at bounding box center [895, 661] width 1270 height 1012
click at [662, 370] on div "Tags List Add tags Add Note [PHONE_NUMBER] Last updated [DATE] Active Send Mess…" at bounding box center [895, 661] width 1270 height 1012
click at [489, 378] on div "[PHONE_NUMBER] Last updated [DATE] Active Send Message 692.16 MB  used 10.00 GB…" at bounding box center [756, 619] width 1014 height 484
click at [987, 99] on h1 "[PERSON_NAME] Active" at bounding box center [773, 109] width 1027 height 28
click at [651, 266] on div "Add tags" at bounding box center [887, 256] width 1195 height 20
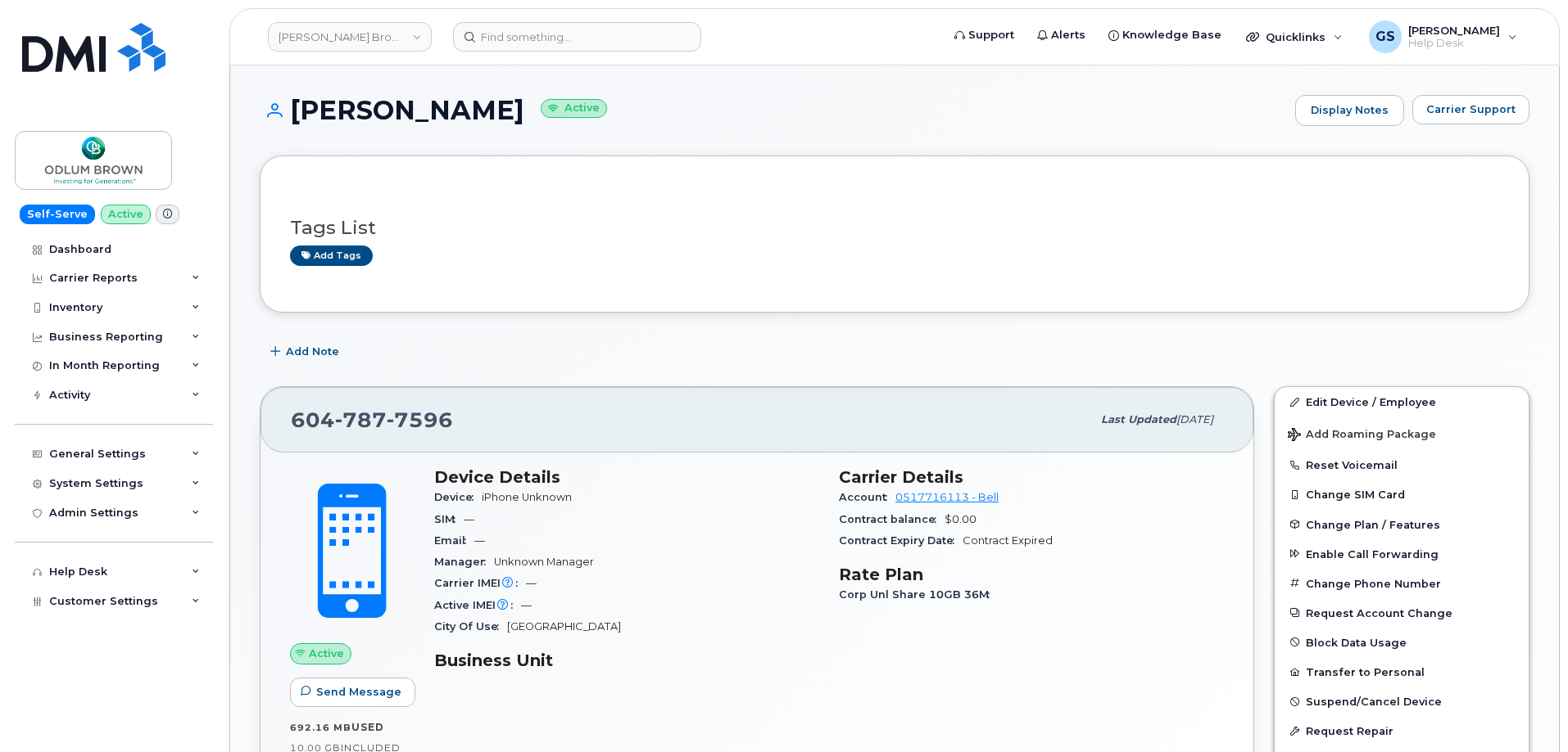
click at [423, 322] on div "Tags List Add tags Add Note [PHONE_NUMBER] Last updated [DATE] Active Send Mess…" at bounding box center [895, 661] width 1270 height 1012
click at [502, 587] on icon at bounding box center [507, 583] width 11 height 11
click at [566, 645] on div "Device Details Device iPhone Unknown SIM — Email — Manager Unknown Manager Carr…" at bounding box center [626, 575] width 405 height 236
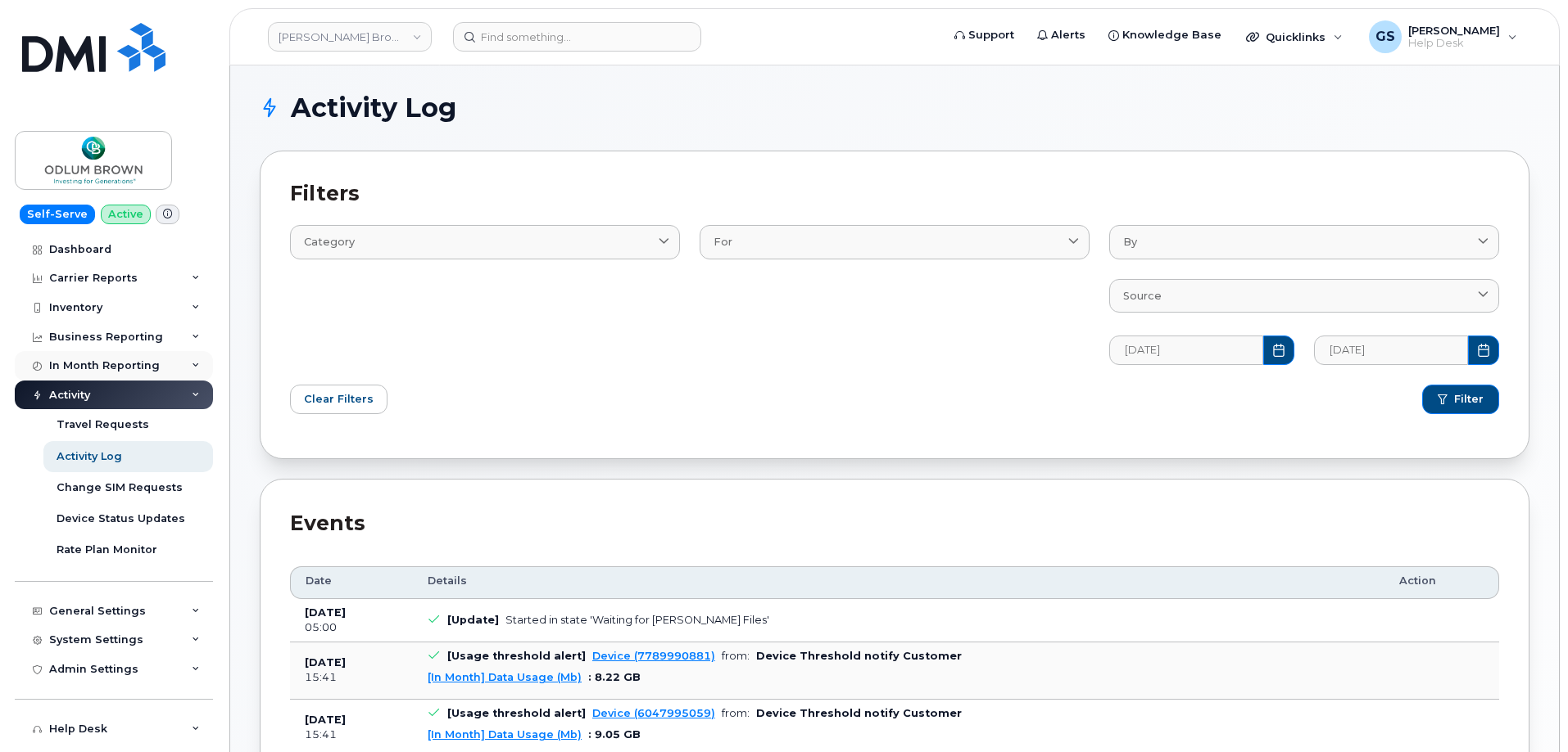
click at [134, 363] on div "In Month Reporting" at bounding box center [105, 366] width 111 height 13
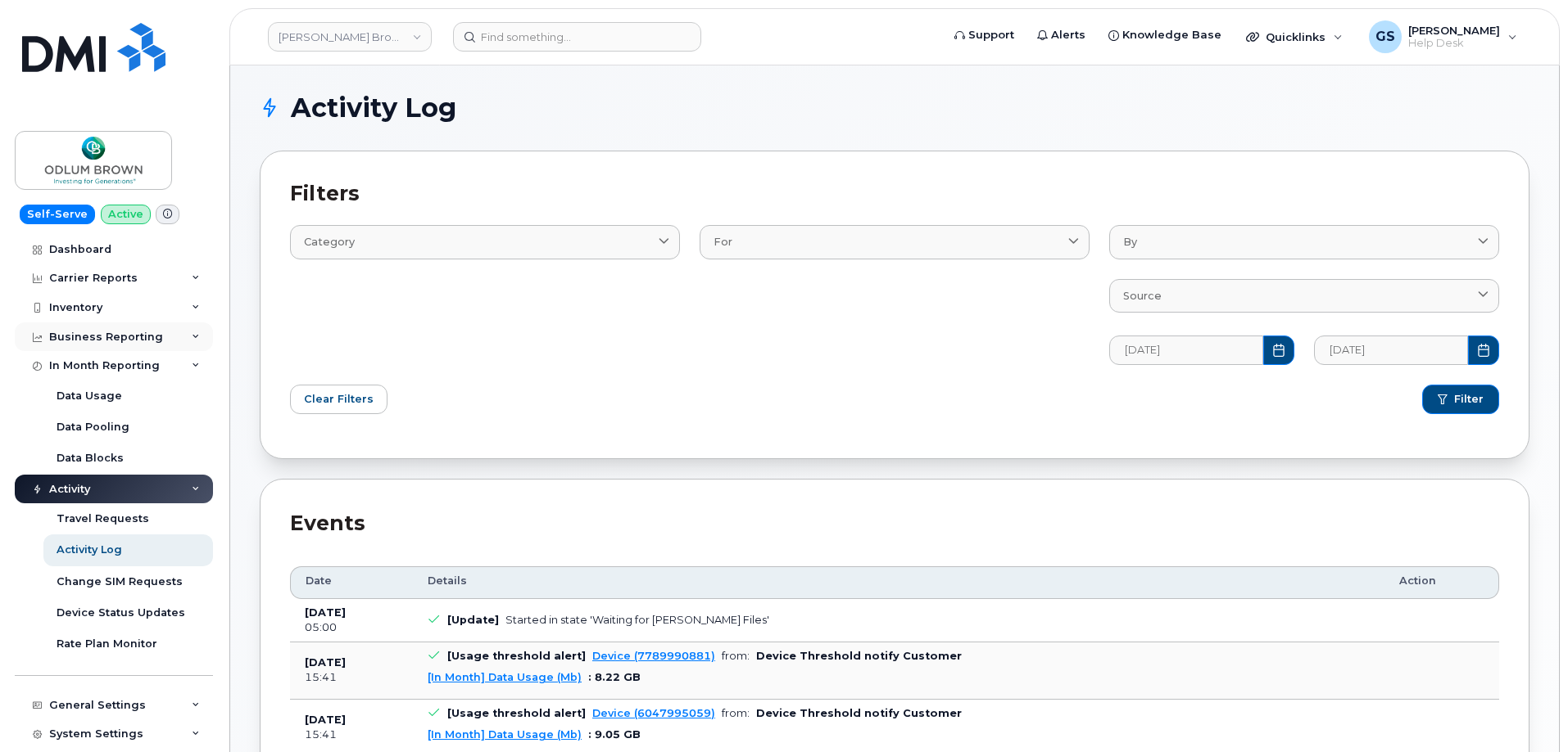
click at [139, 344] on div "Business Reporting" at bounding box center [114, 337] width 198 height 29
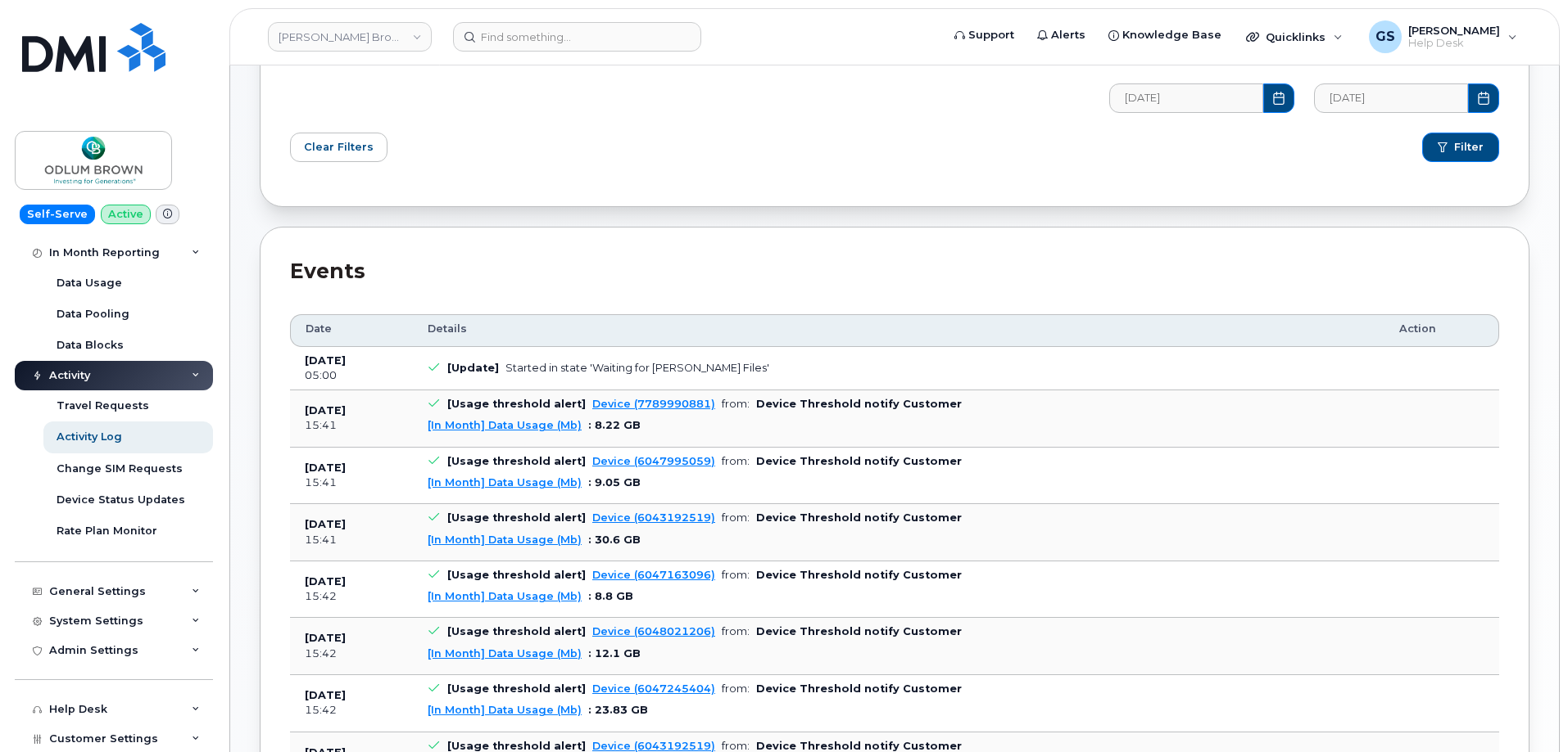
scroll to position [327, 0]
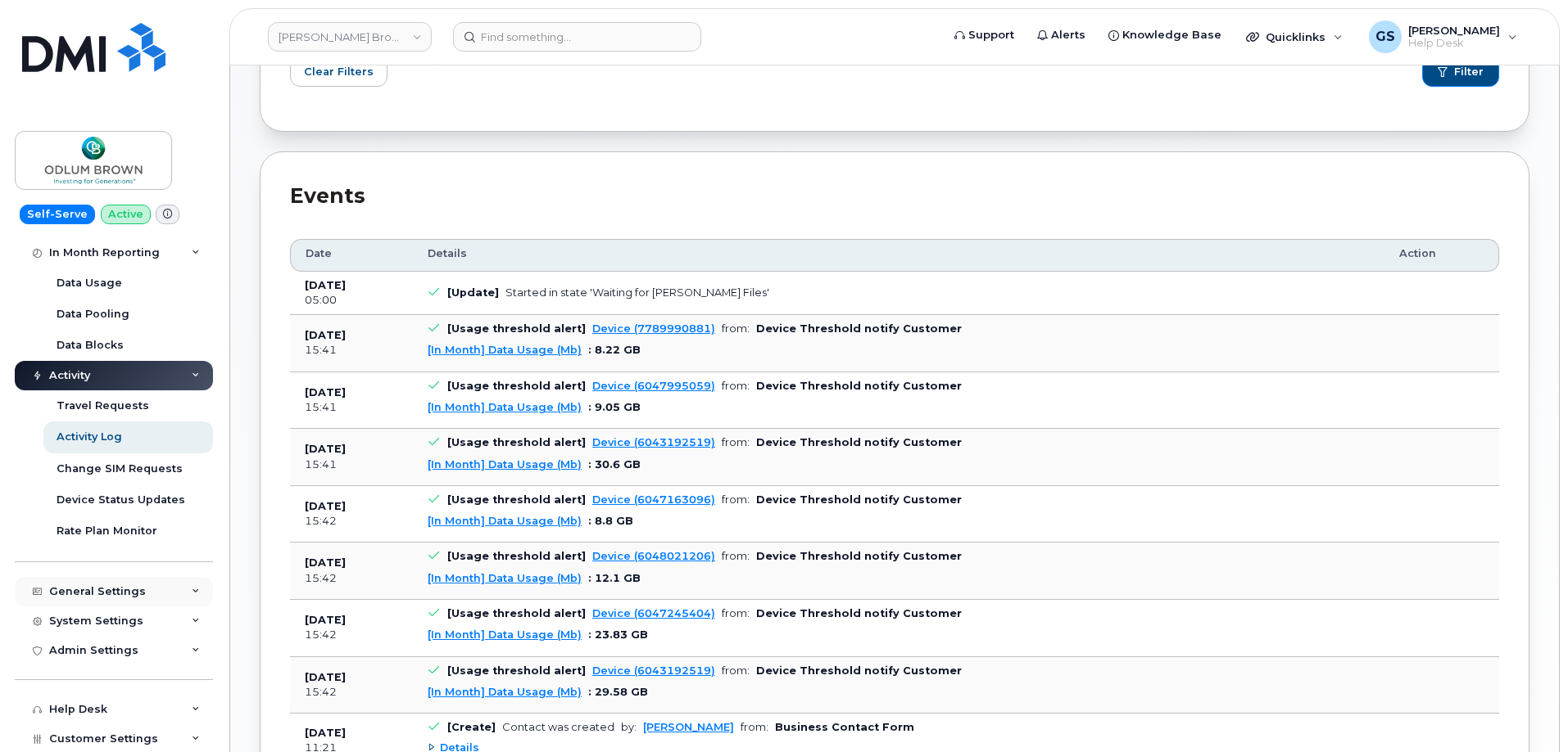
click at [108, 592] on div "General Settings" at bounding box center [97, 592] width 96 height 13
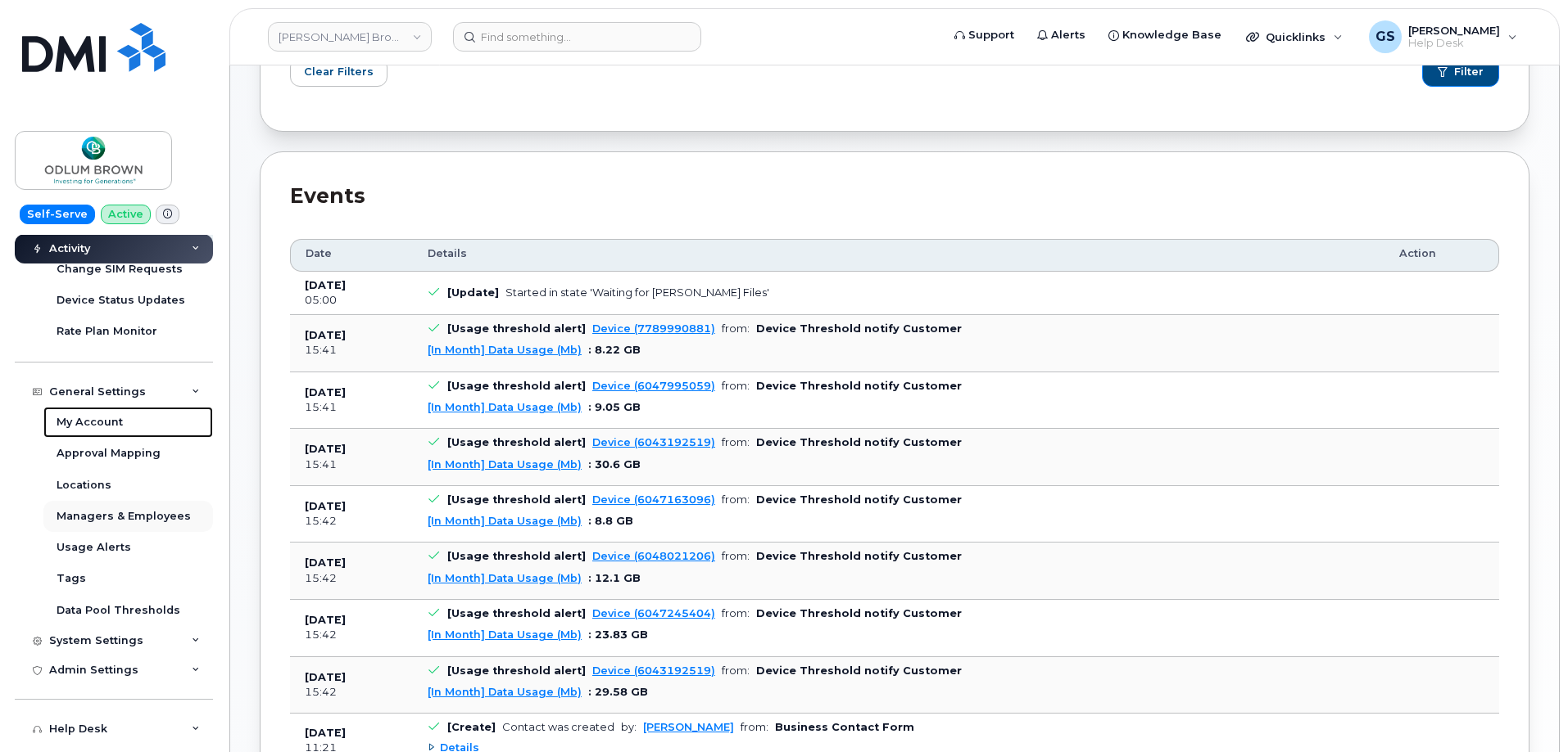
scroll to position [426, 0]
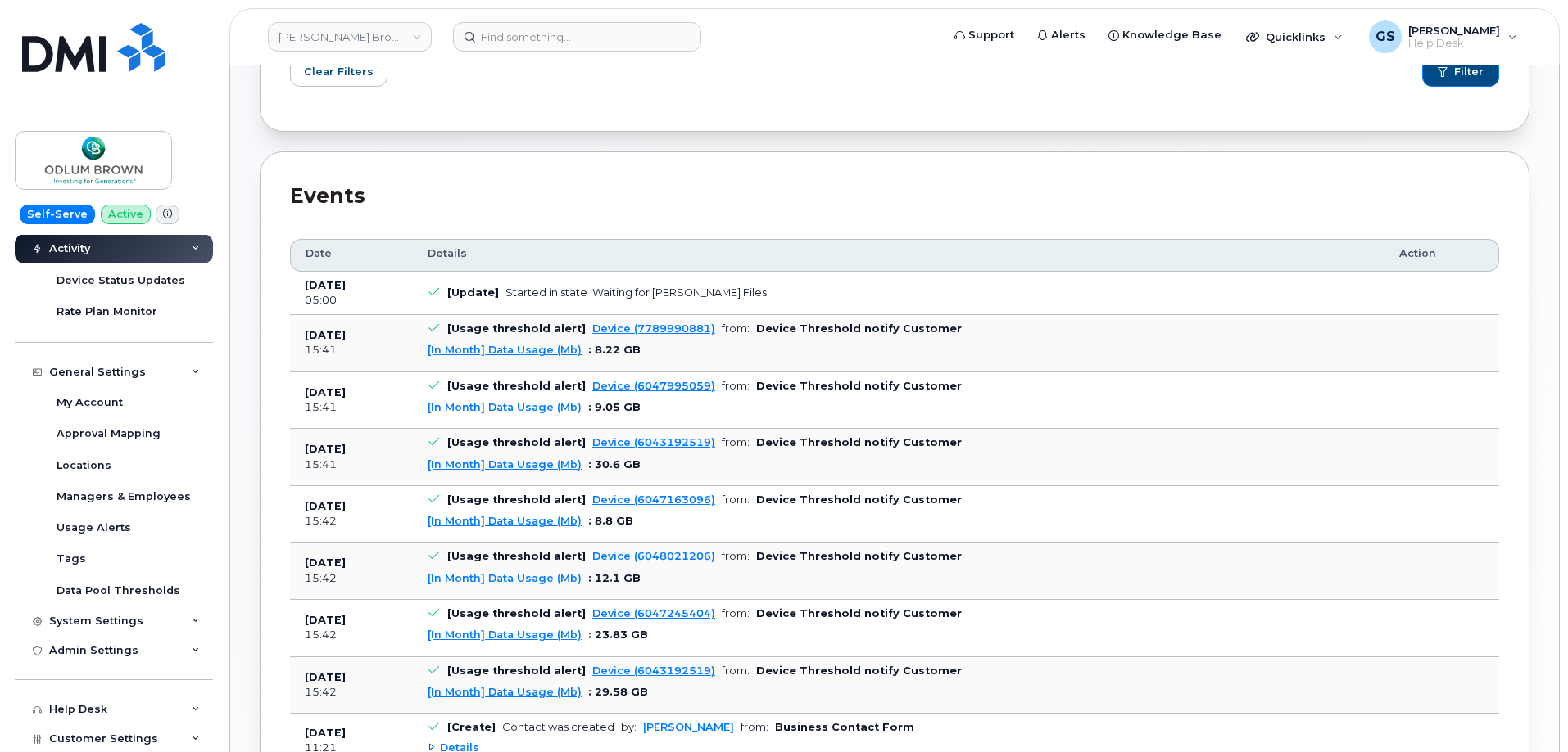
drag, startPoint x: 112, startPoint y: 615, endPoint x: 65, endPoint y: 345, distance: 274.1
click at [65, 345] on div "General Settings My Account Approval Mapping Locations Managers & Employees Usa…" at bounding box center [116, 467] width 202 height 279
click at [108, 630] on div "System Settings" at bounding box center [114, 621] width 198 height 29
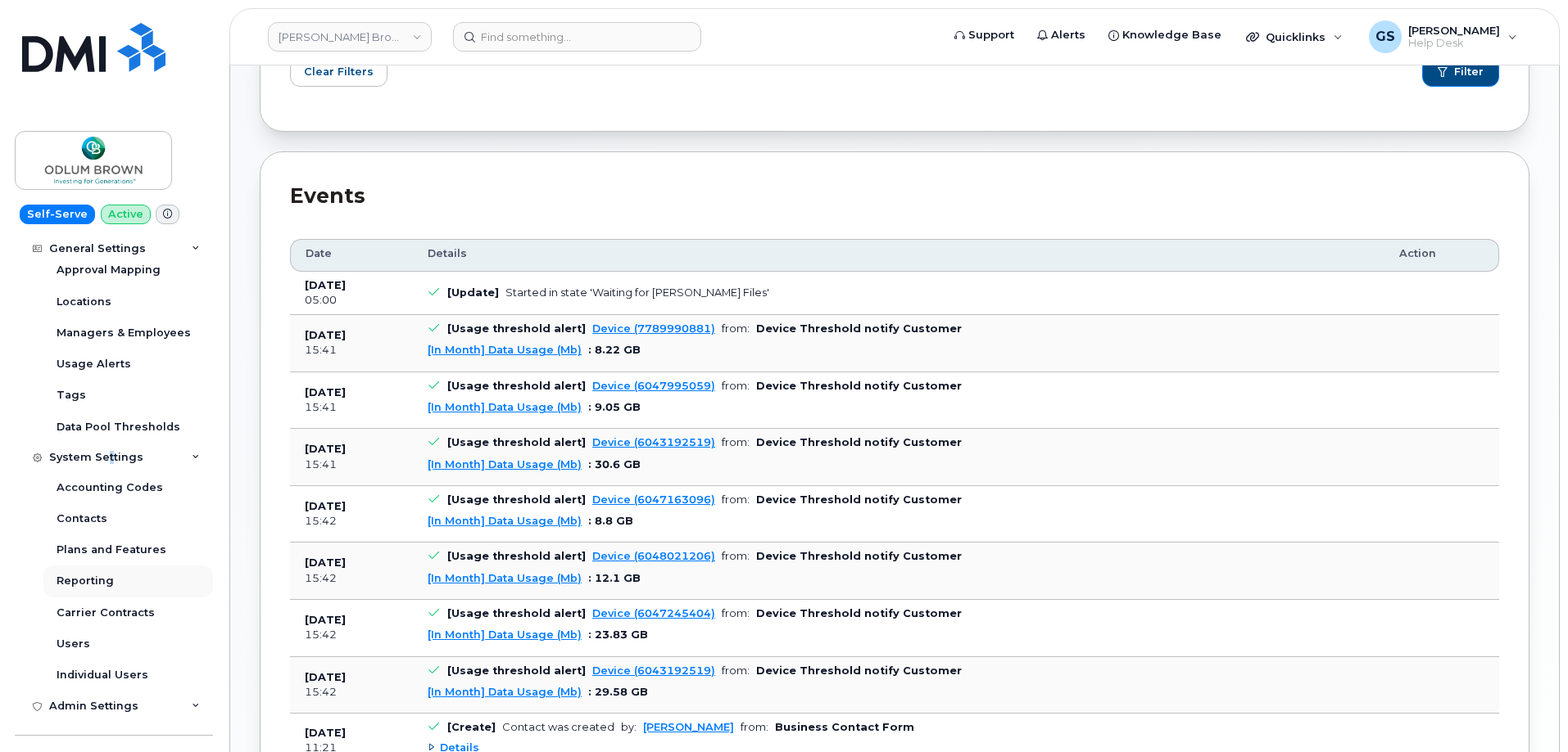
scroll to position [0, 0]
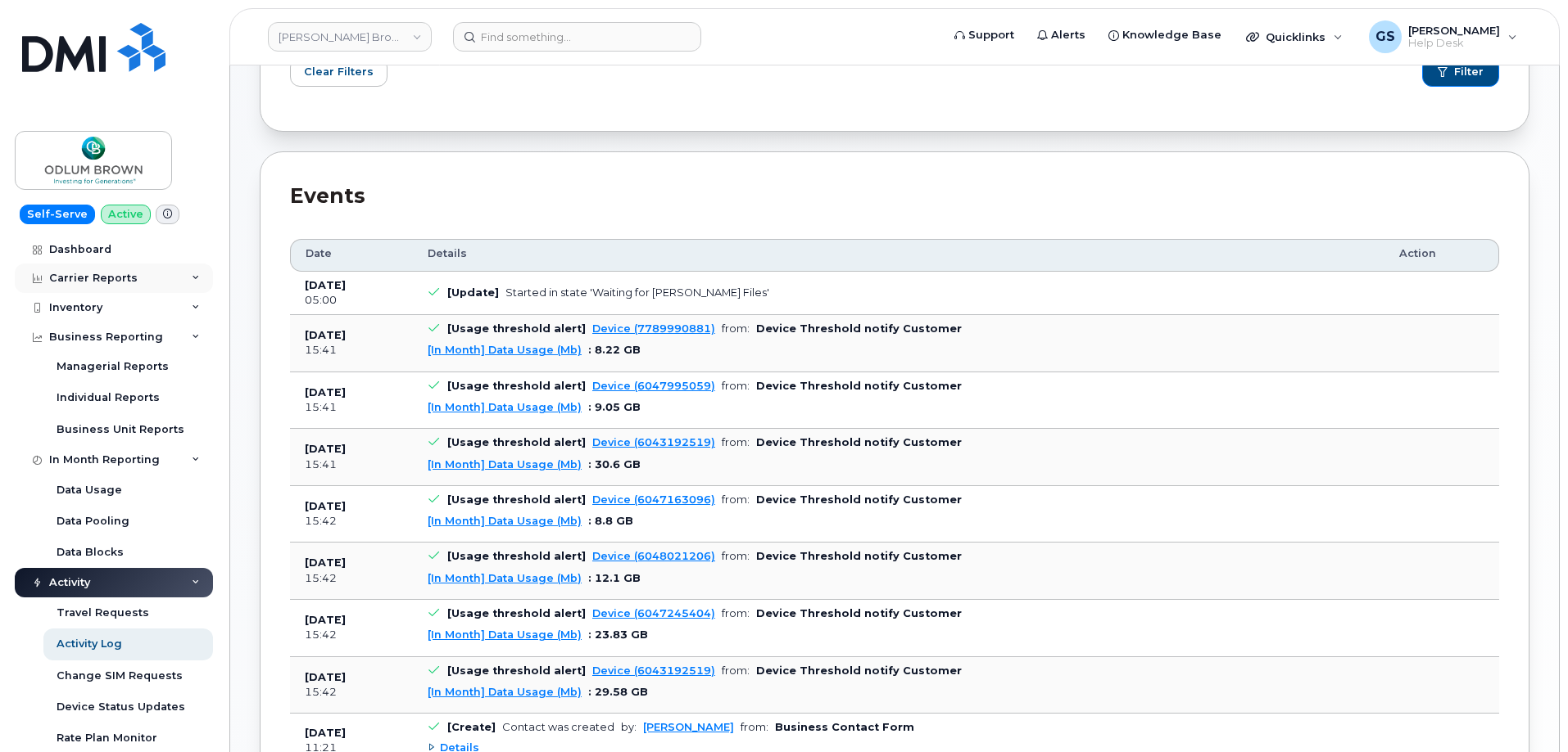
click at [113, 280] on div "Carrier Reports" at bounding box center [94, 278] width 88 height 13
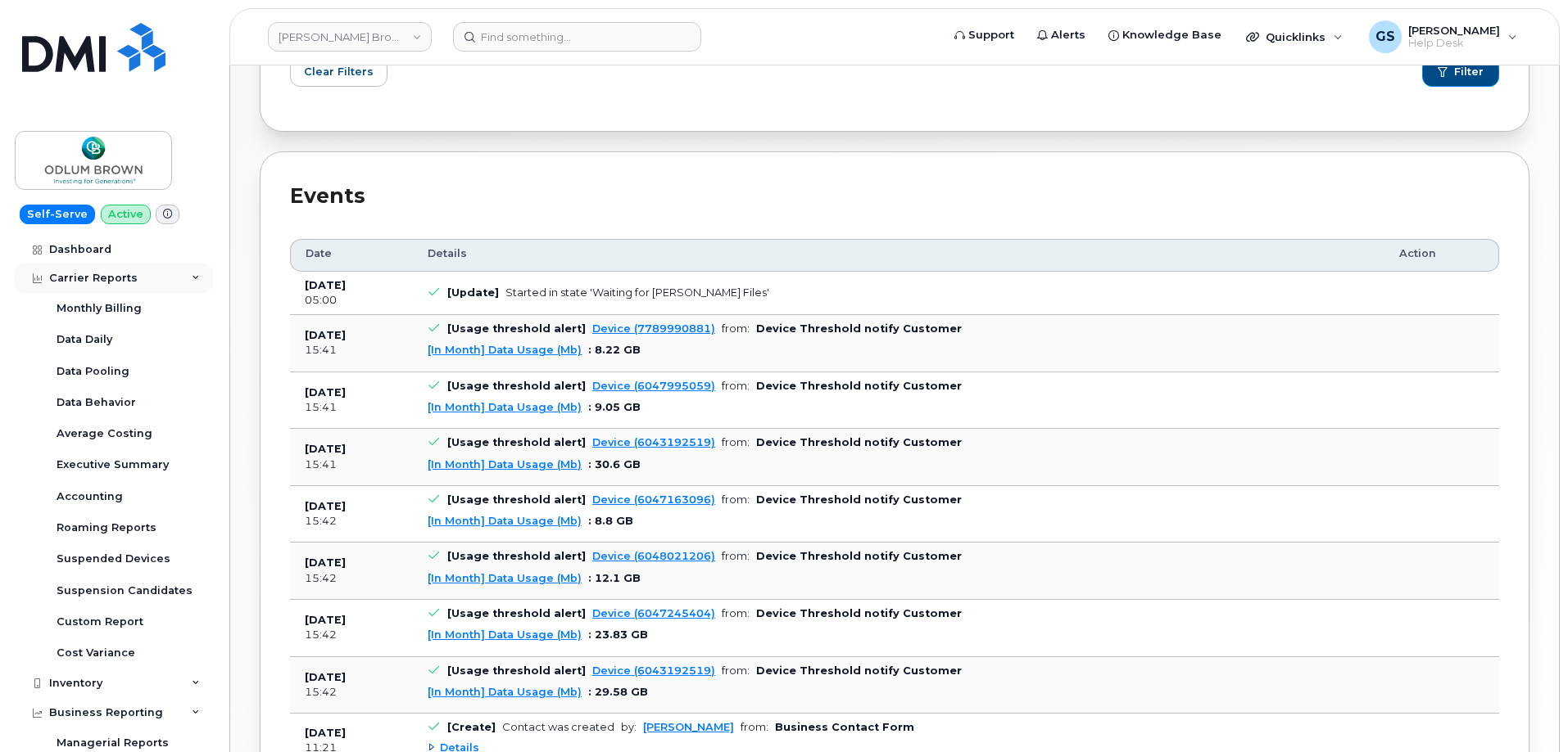
click at [150, 269] on div "Carrier Reports" at bounding box center [114, 278] width 198 height 29
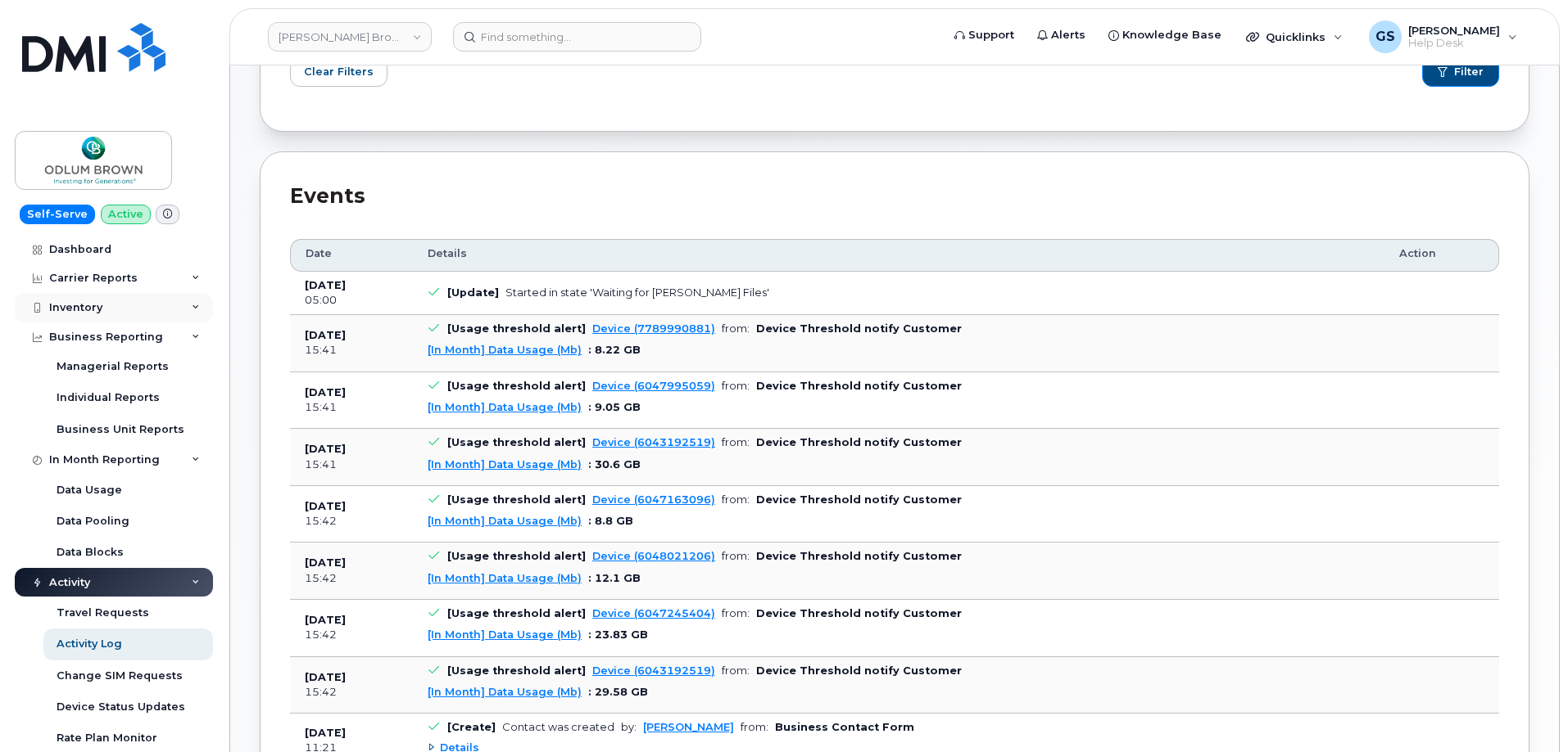
click at [151, 293] on div "Inventory" at bounding box center [114, 308] width 198 height 29
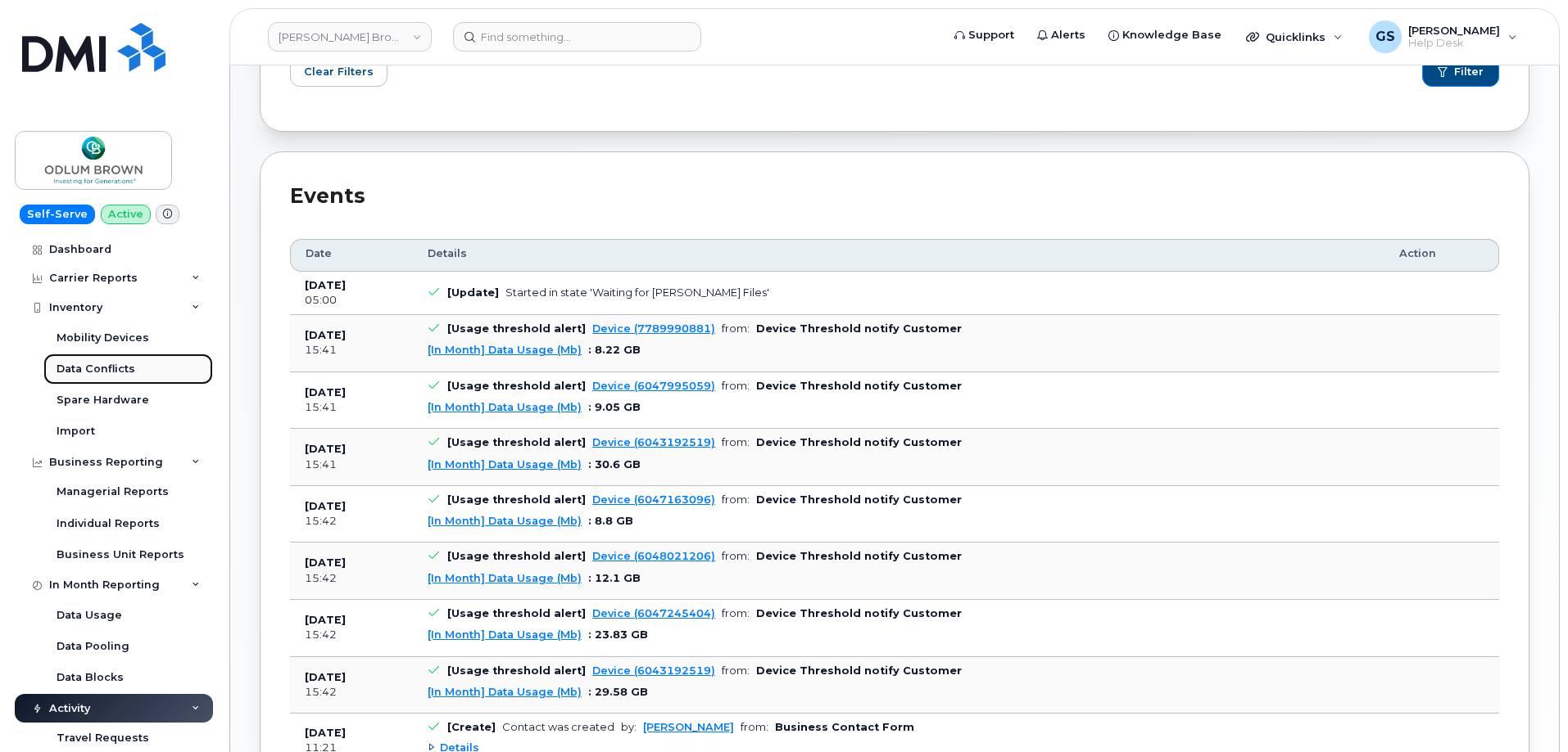
click at [154, 371] on link "Data Conflicts" at bounding box center [128, 370] width 170 height 31
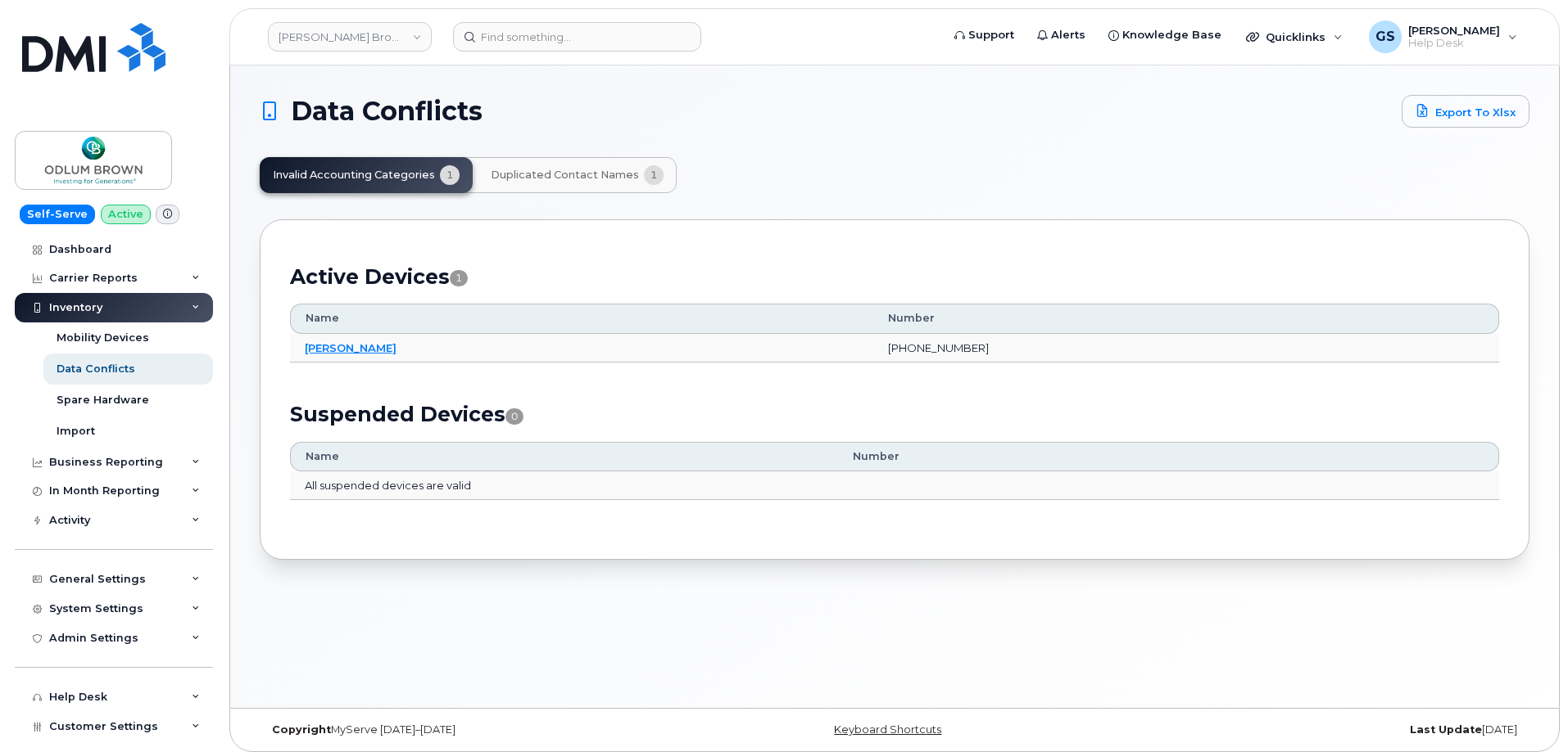
click at [572, 166] on button "Duplicated Contact Names 1" at bounding box center [576, 174] width 199 height 36
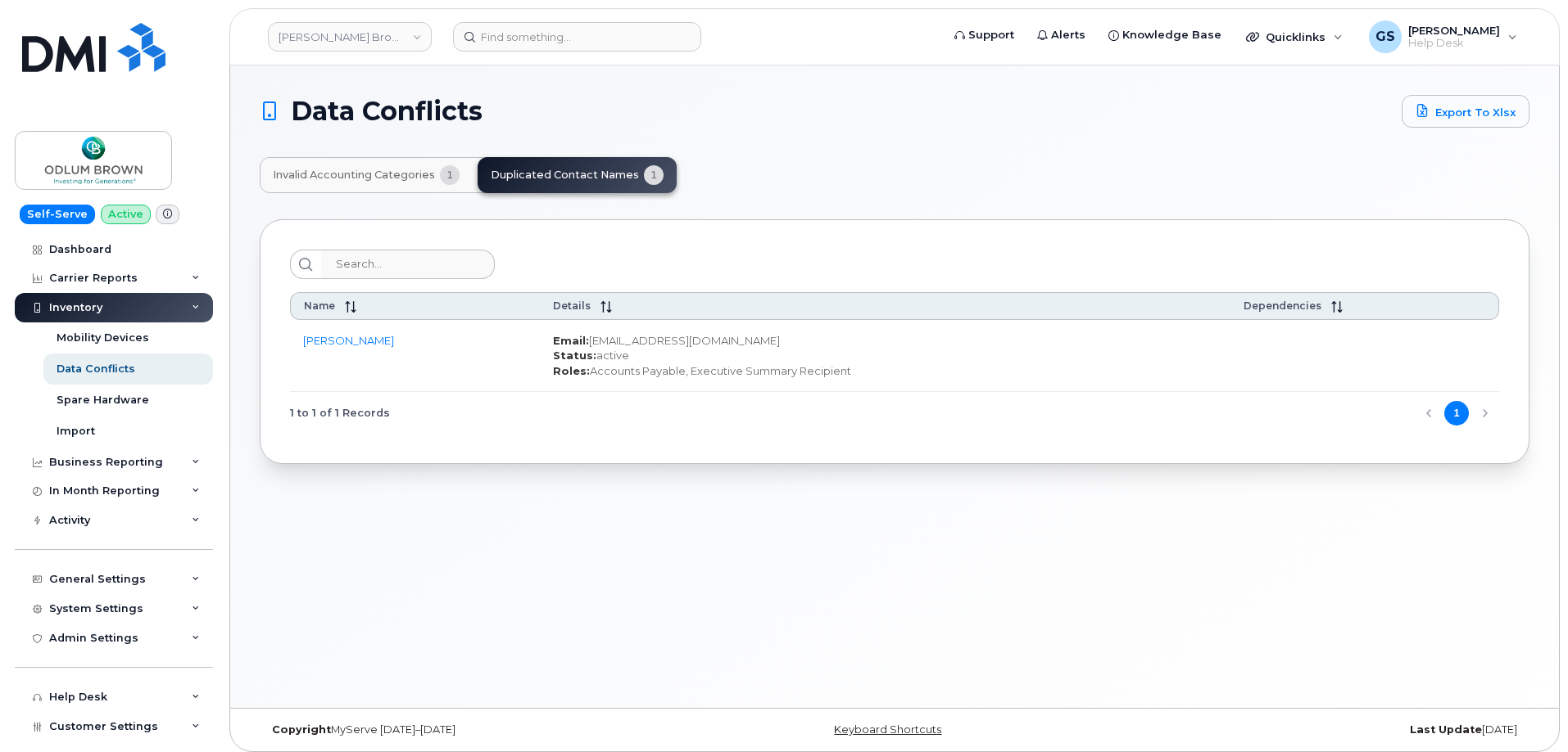
click at [376, 164] on button "Invalid Accounting Categories 1" at bounding box center [366, 174] width 213 height 36
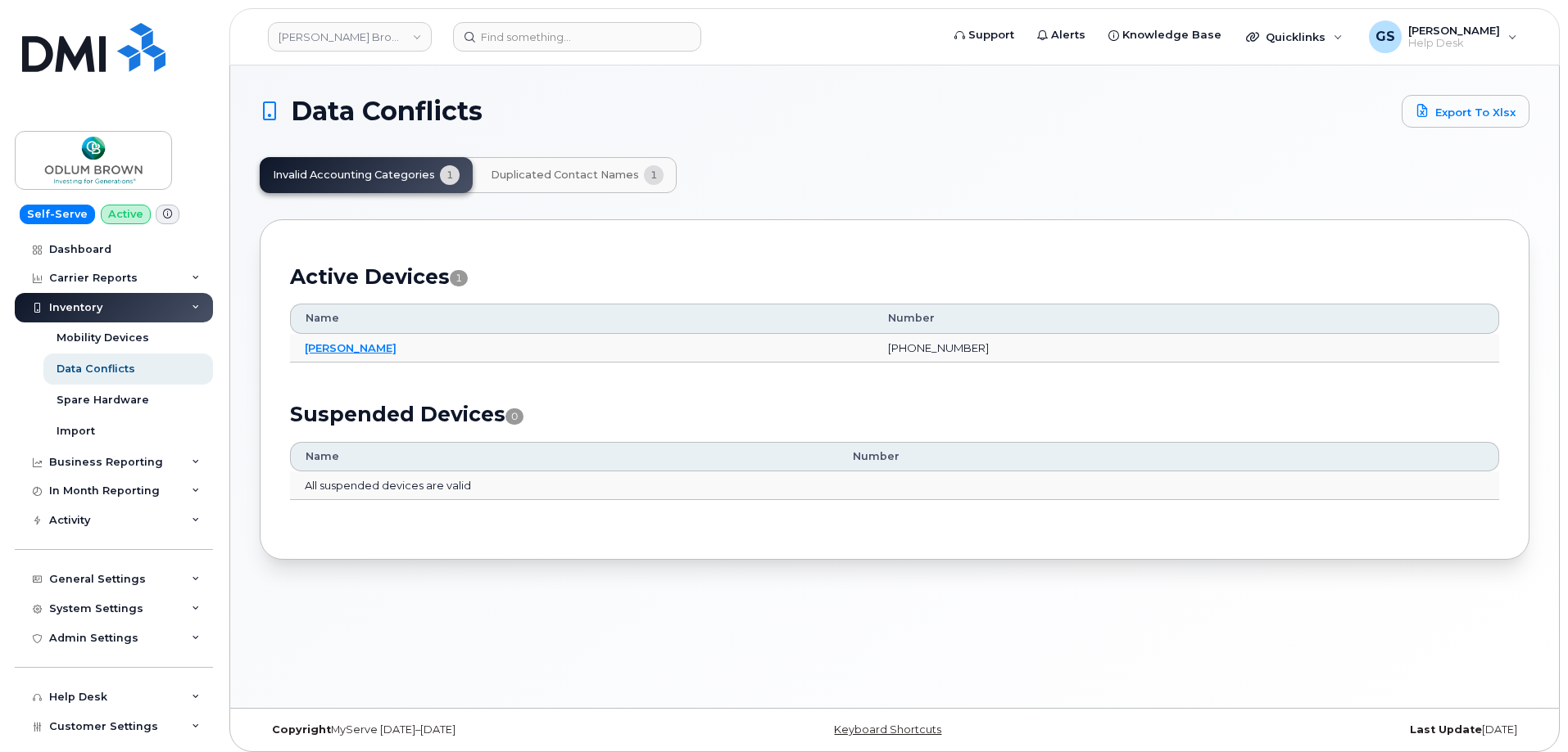
click at [410, 277] on h2 "Active Devices 1" at bounding box center [895, 276] width 1209 height 25
